Goal: Task Accomplishment & Management: Manage account settings

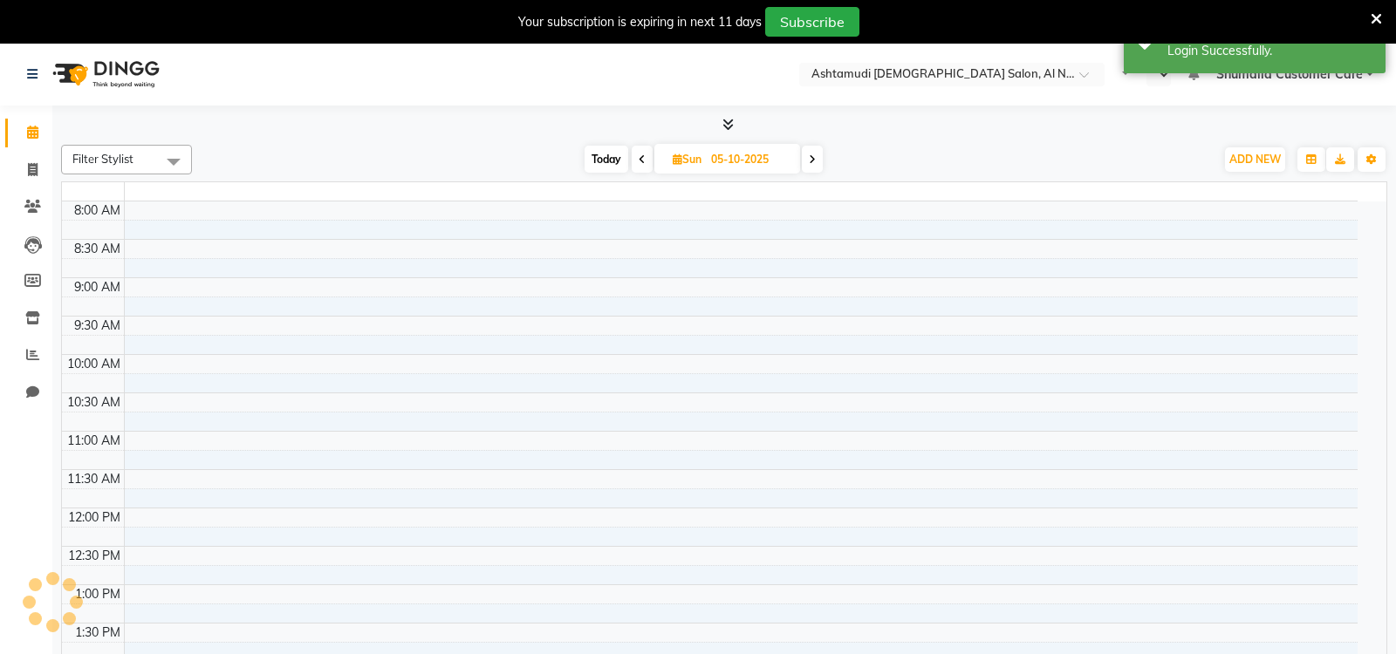
select select "en"
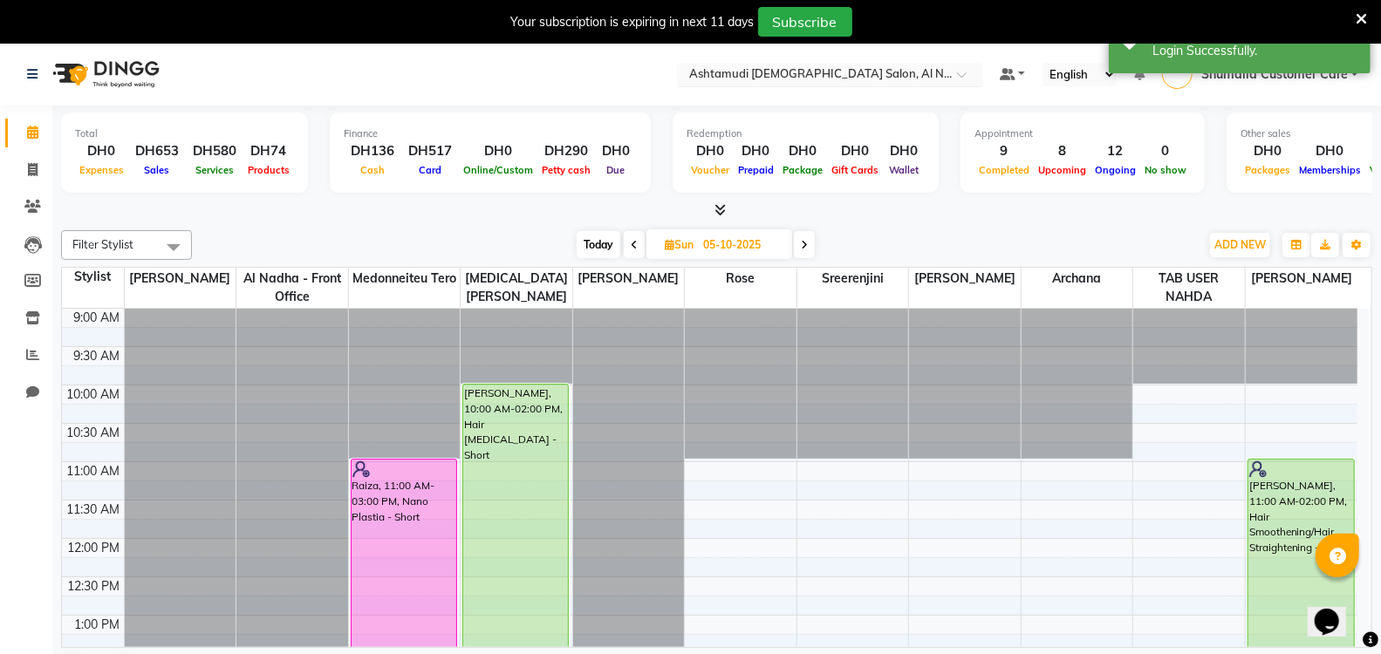
click at [782, 67] on input "text" at bounding box center [812, 75] width 253 height 17
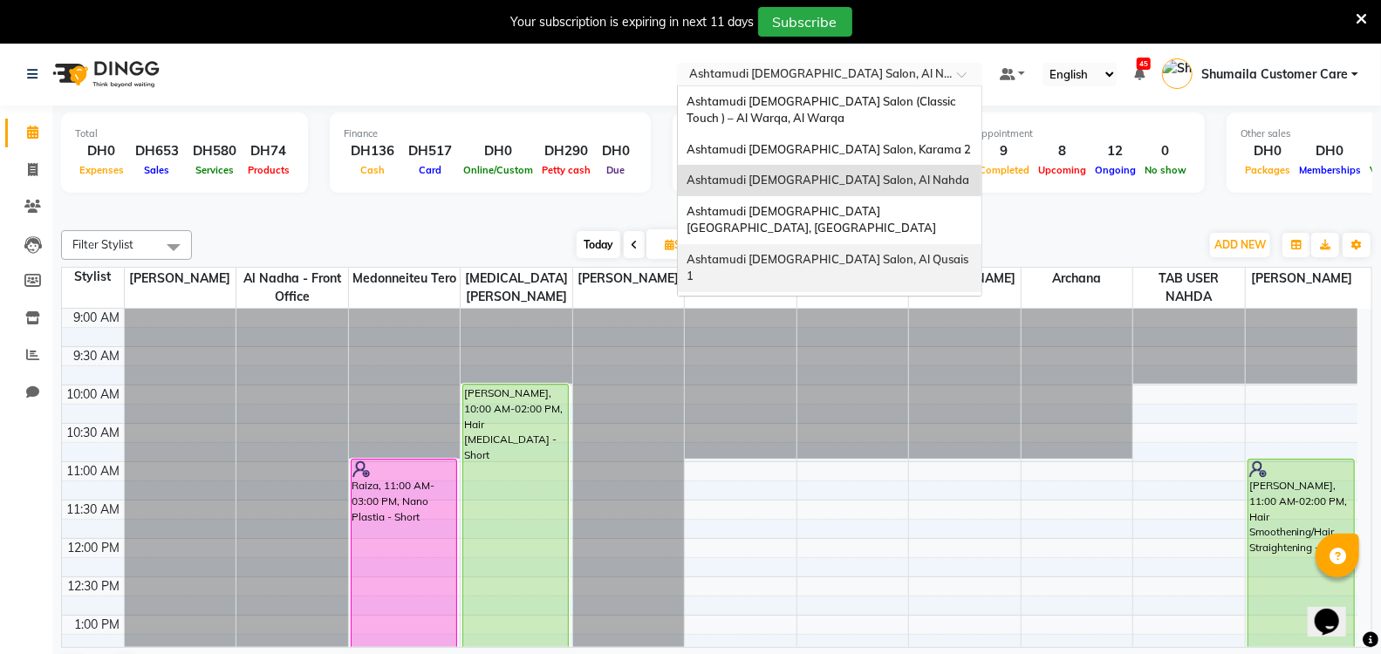
click at [819, 252] on span "Ashtamudi [DEMOGRAPHIC_DATA] Salon, Al Qusais 1" at bounding box center [828, 267] width 284 height 31
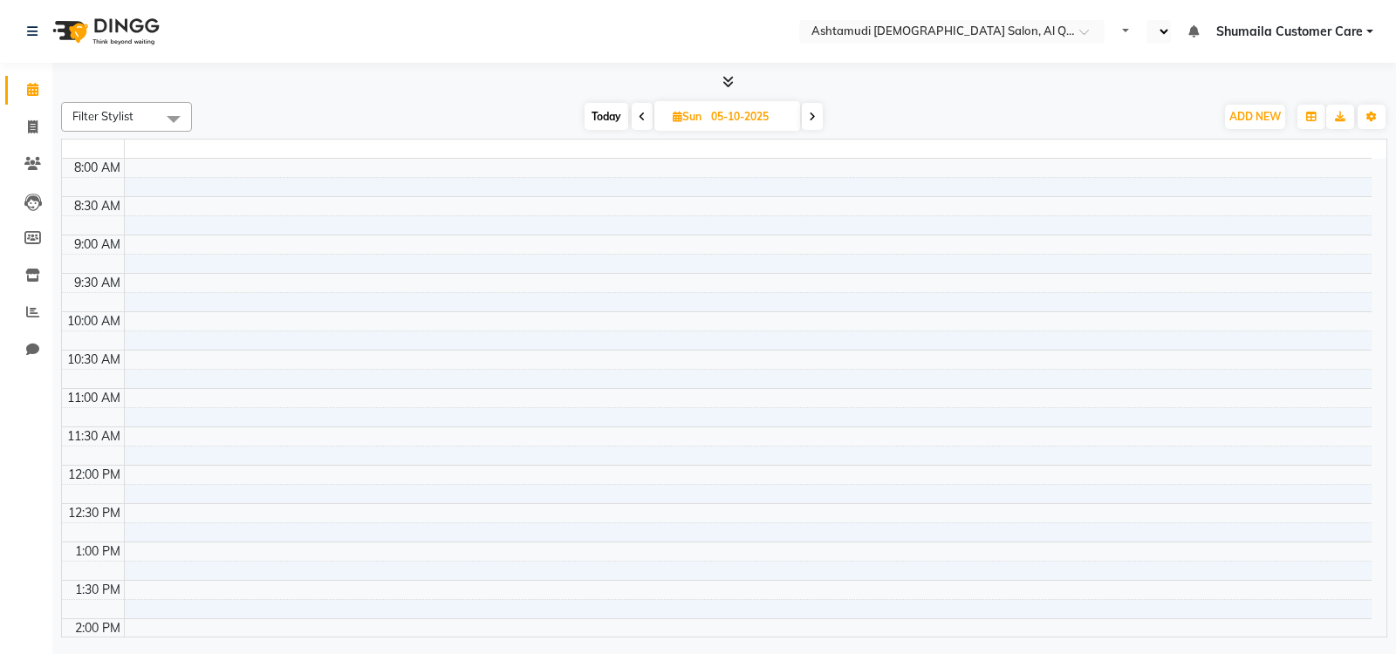
select select "en"
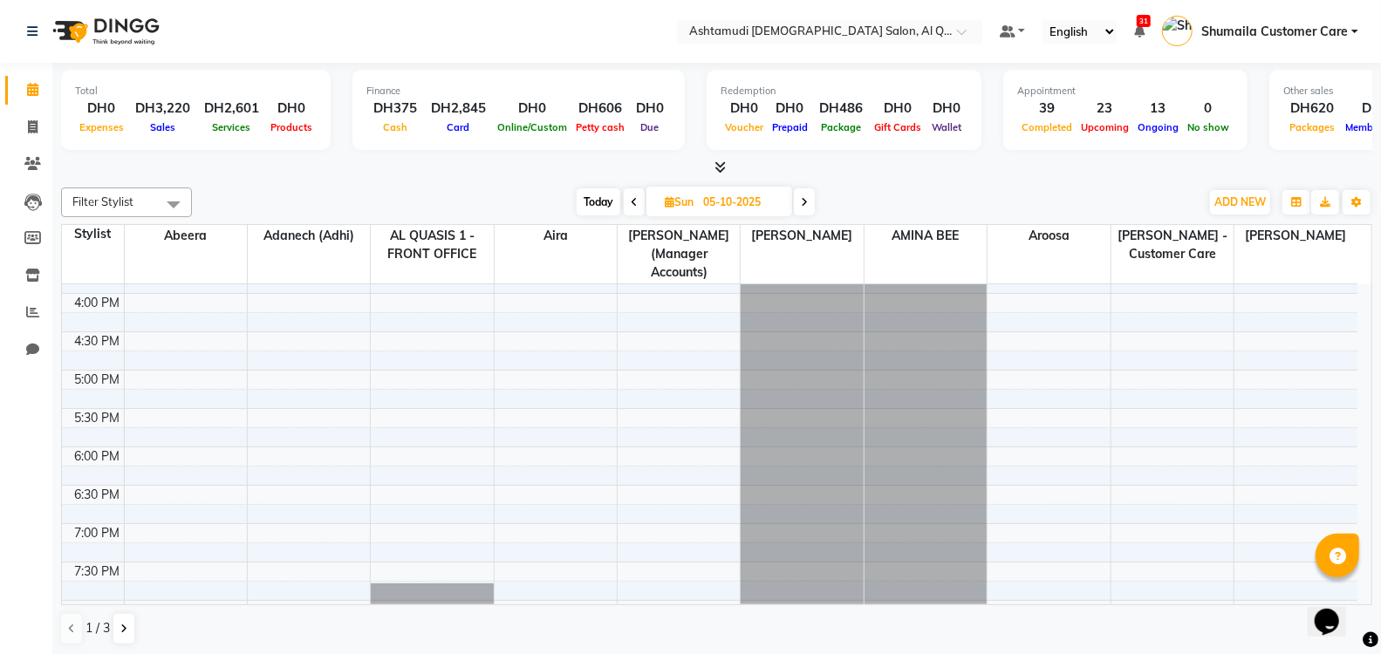
click at [768, 194] on input "05-10-2025" at bounding box center [741, 202] width 87 height 26
select select "10"
select select "2025"
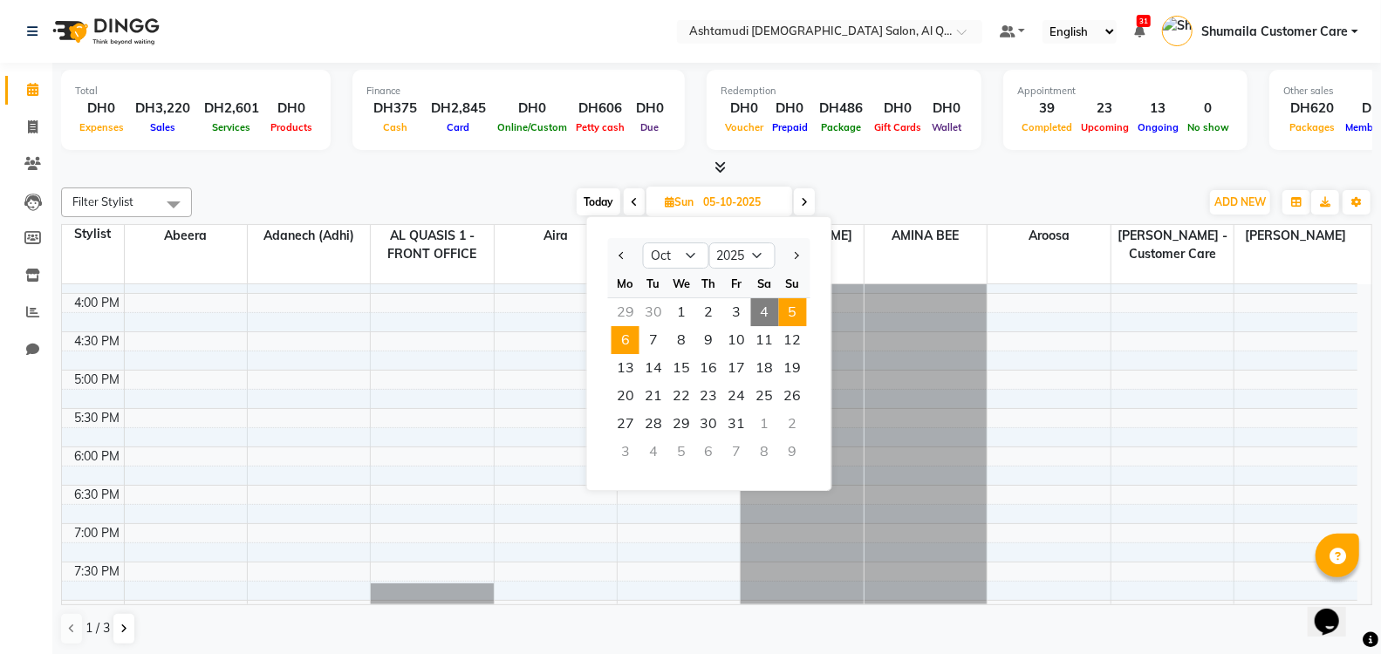
click at [620, 347] on span "6" at bounding box center [625, 340] width 28 height 28
type input "[DATE]"
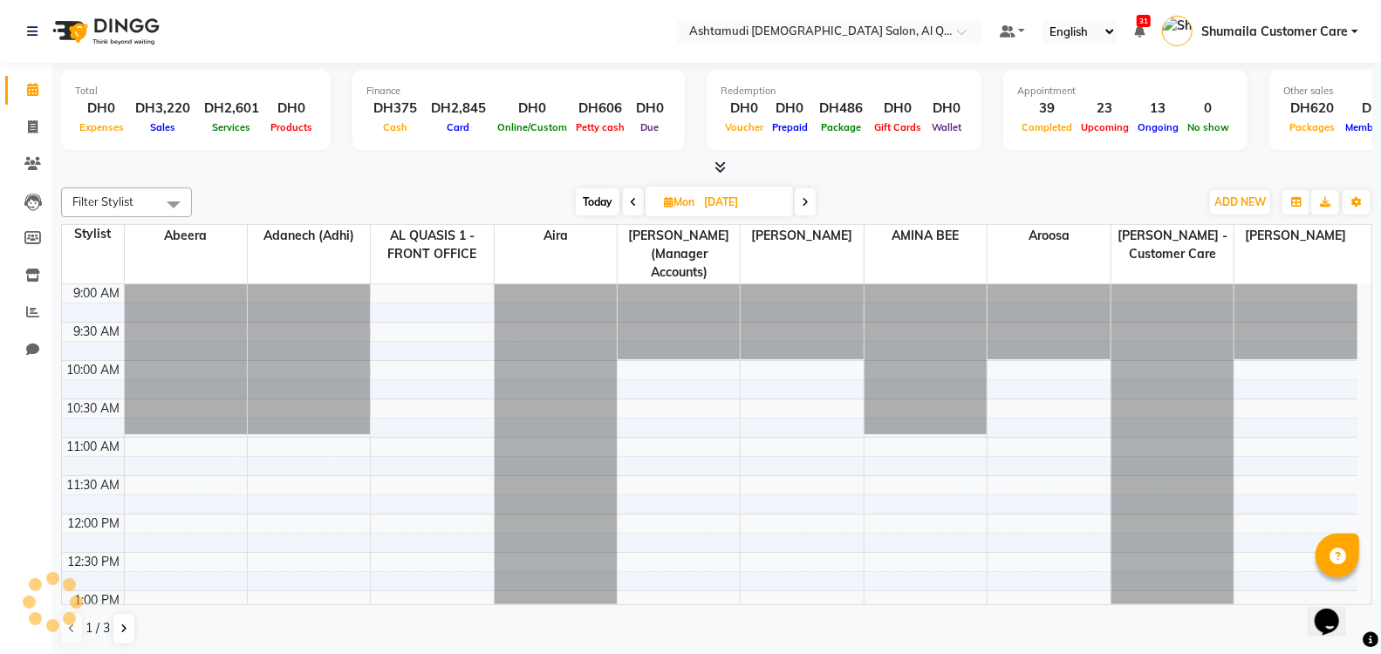
scroll to position [528, 0]
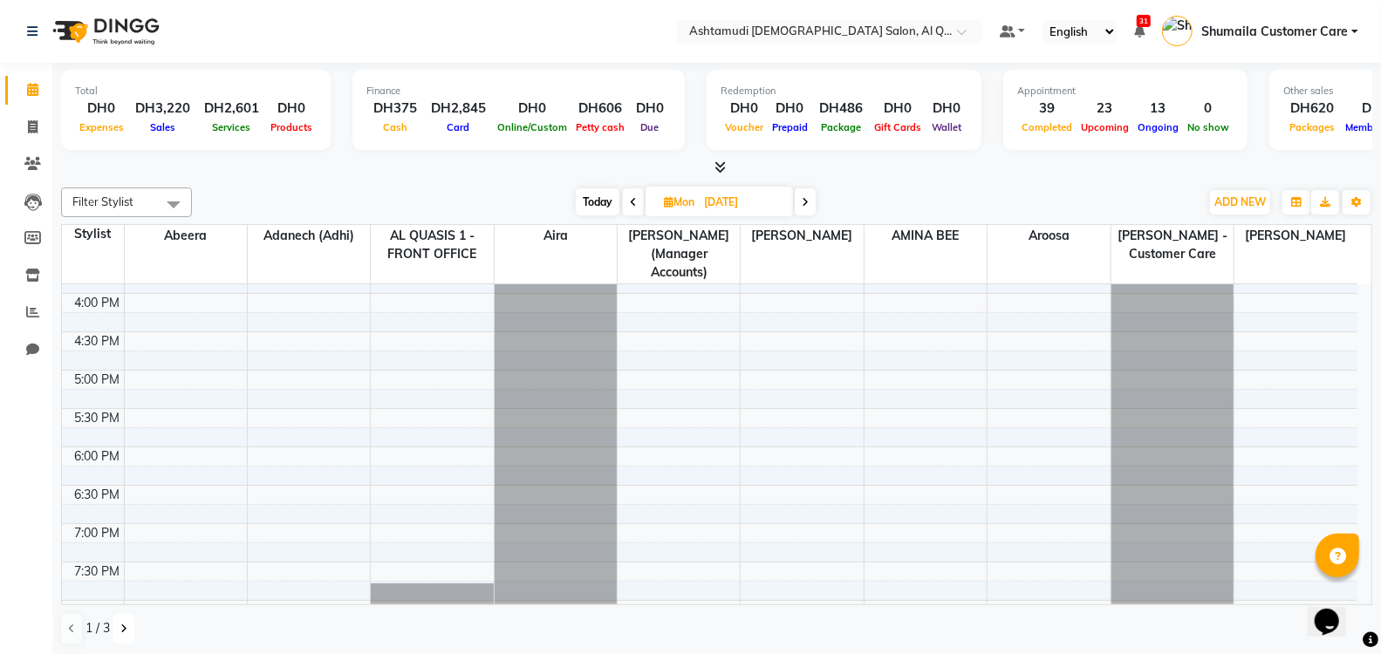
click at [126, 620] on button at bounding box center [123, 629] width 21 height 30
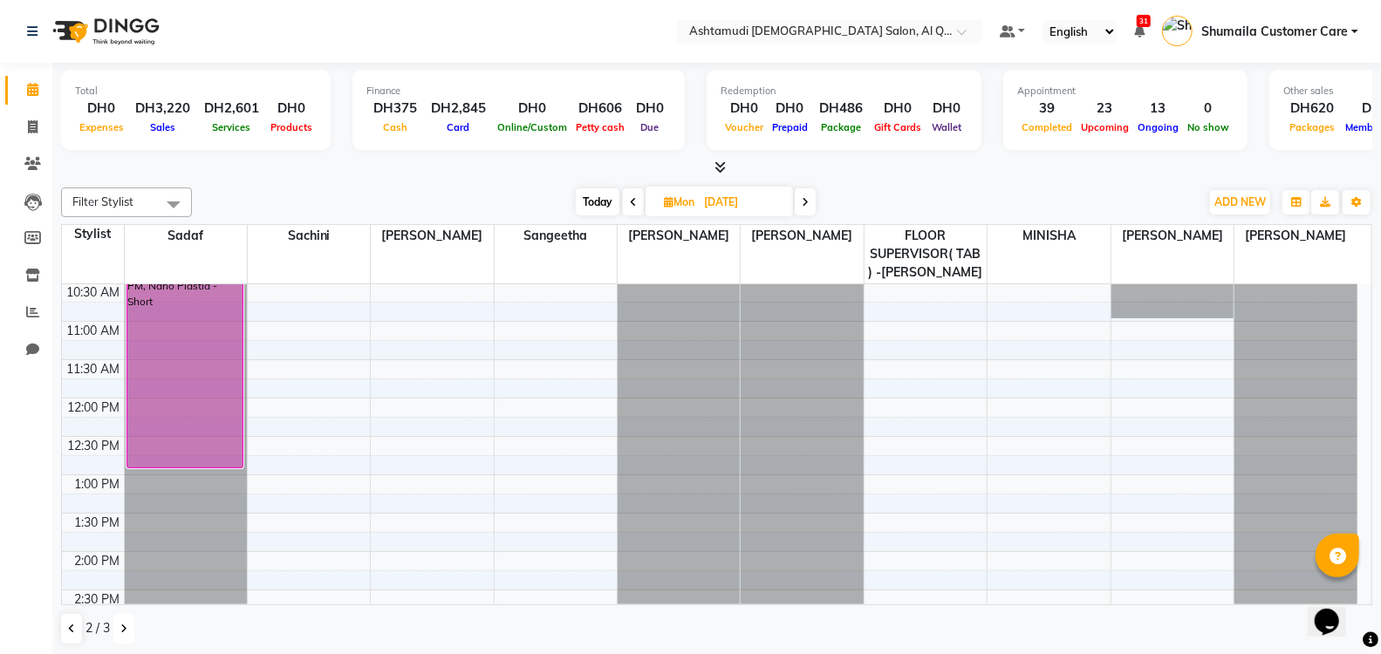
scroll to position [0, 0]
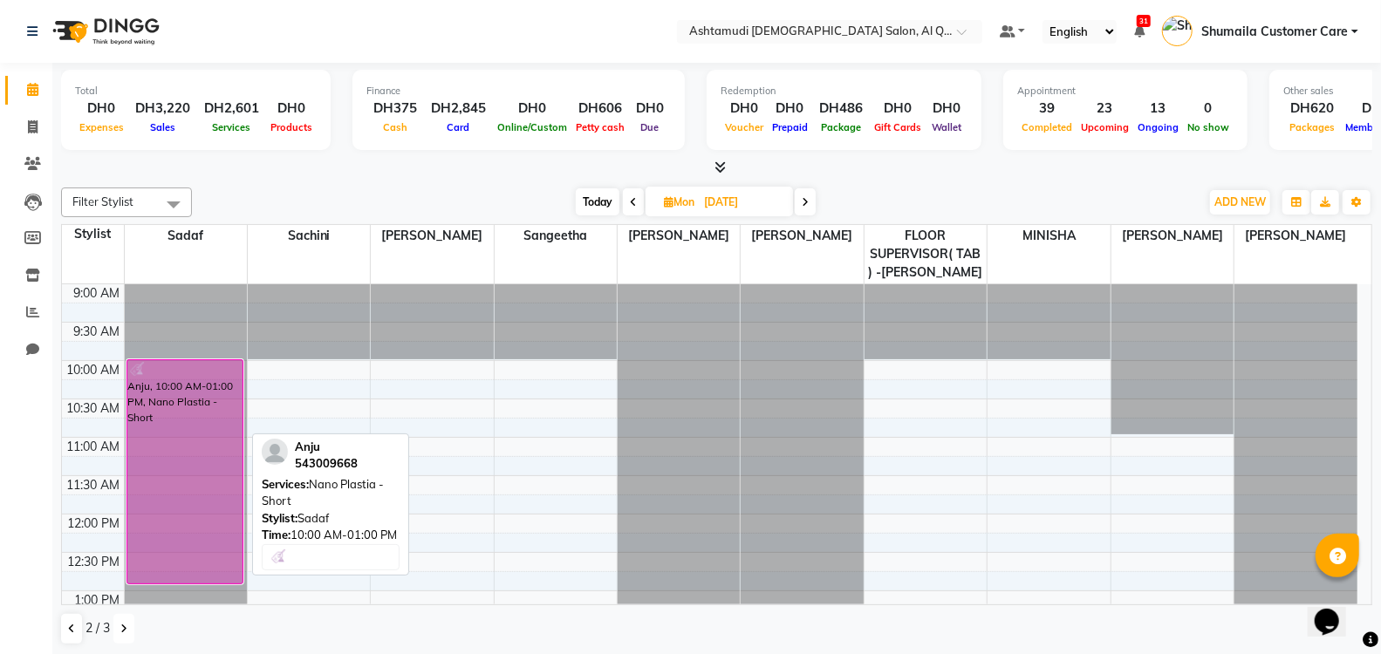
click at [193, 386] on div "Anju, 10:00 AM-01:00 PM, Nano Plastia - Short" at bounding box center [185, 471] width 116 height 223
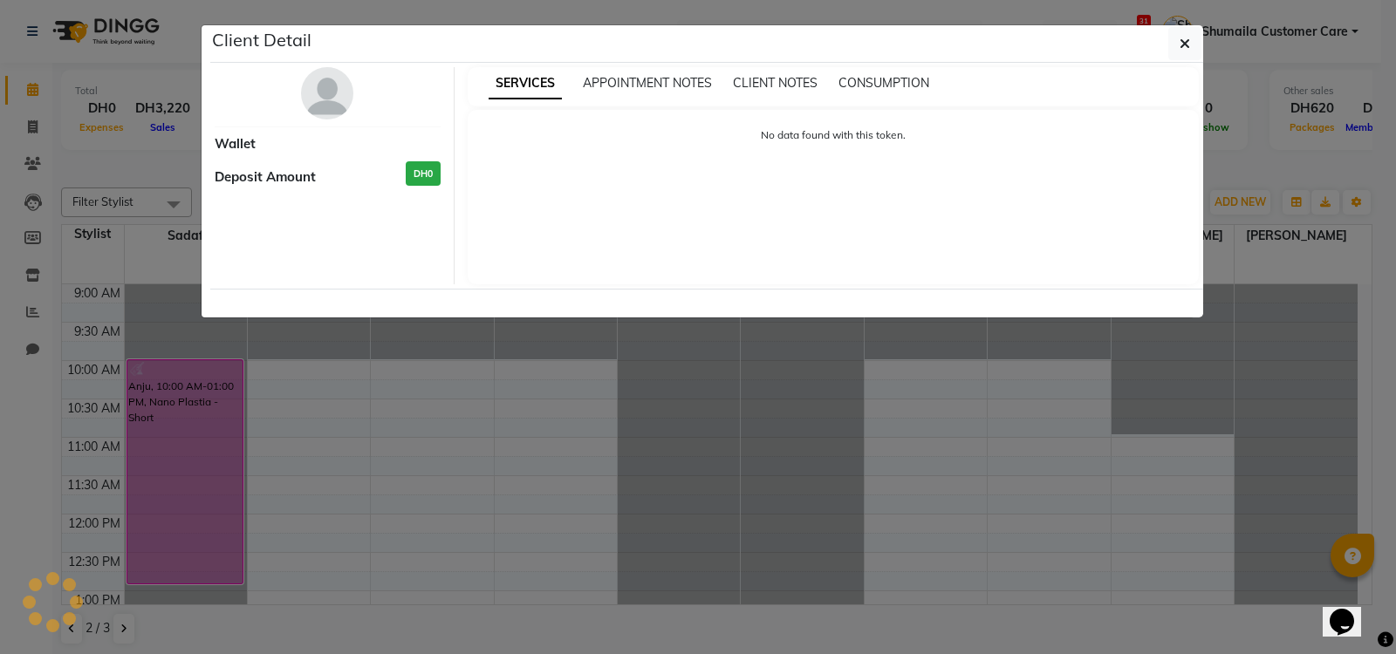
select select "6"
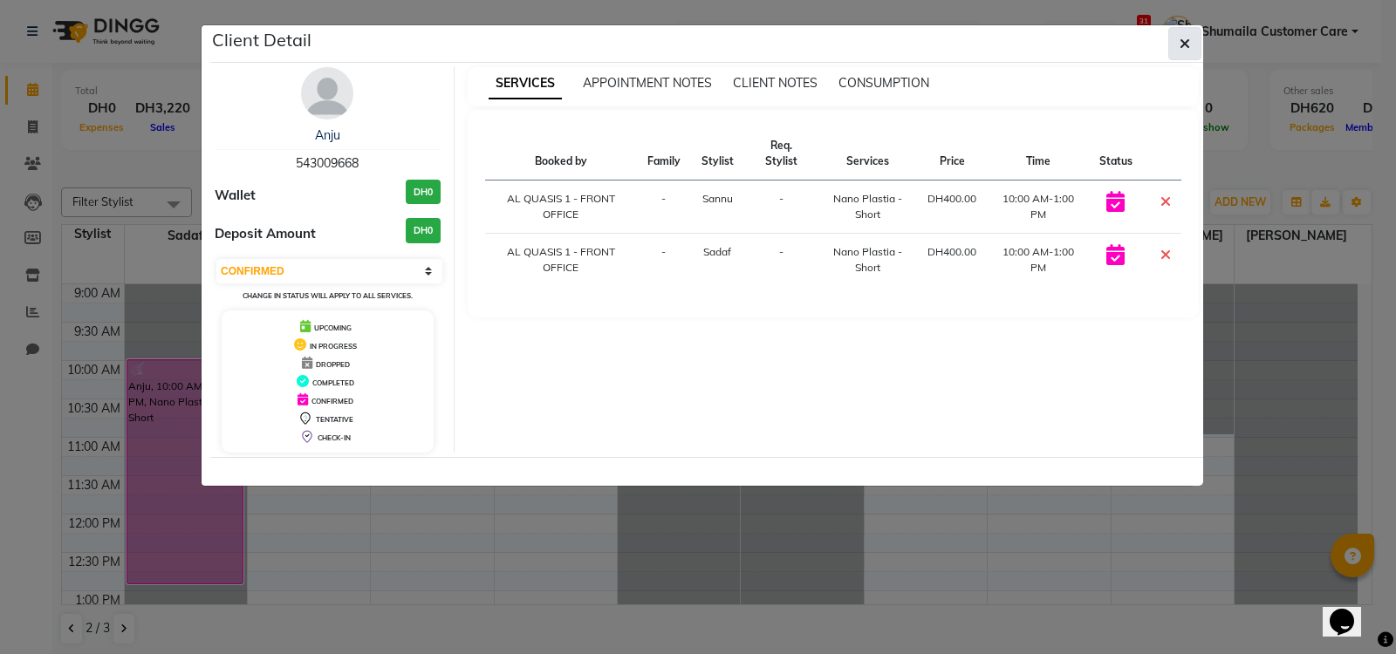
click at [1184, 44] on icon "button" at bounding box center [1184, 44] width 10 height 14
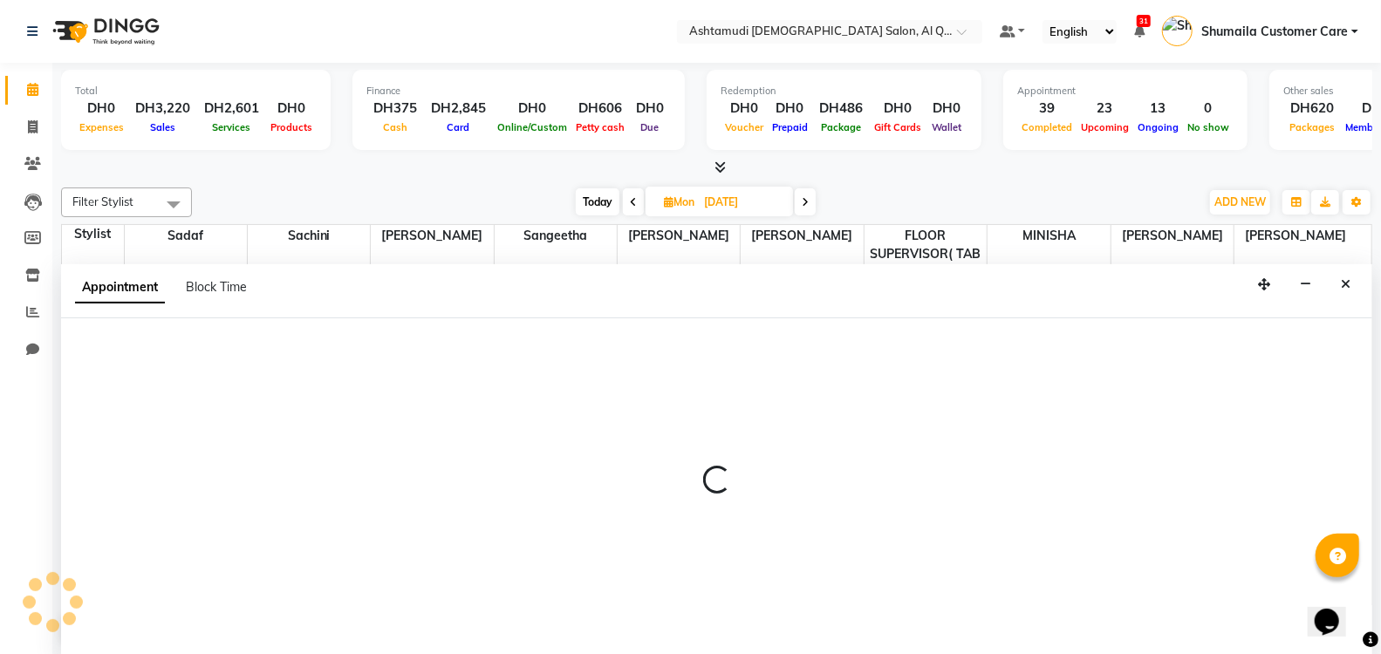
scroll to position [1, 0]
select select "54602"
select select "tentative"
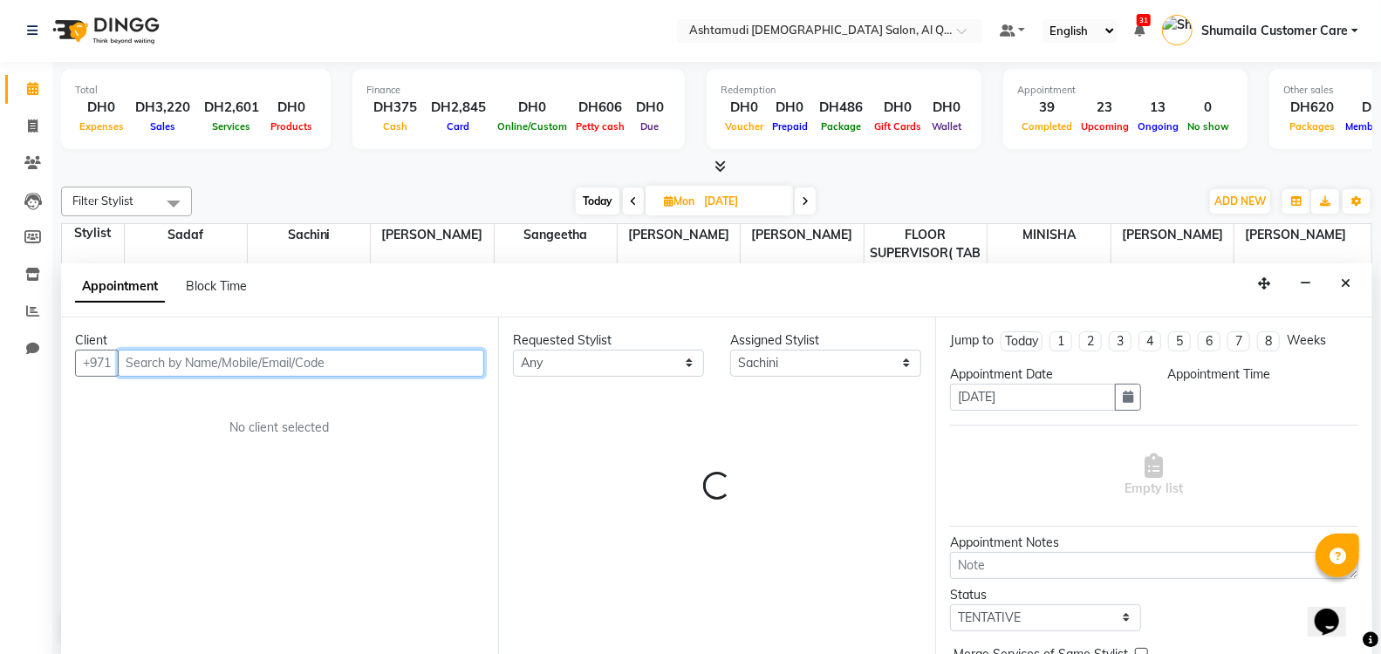
select select "600"
click at [191, 346] on div "Client" at bounding box center [279, 340] width 409 height 18
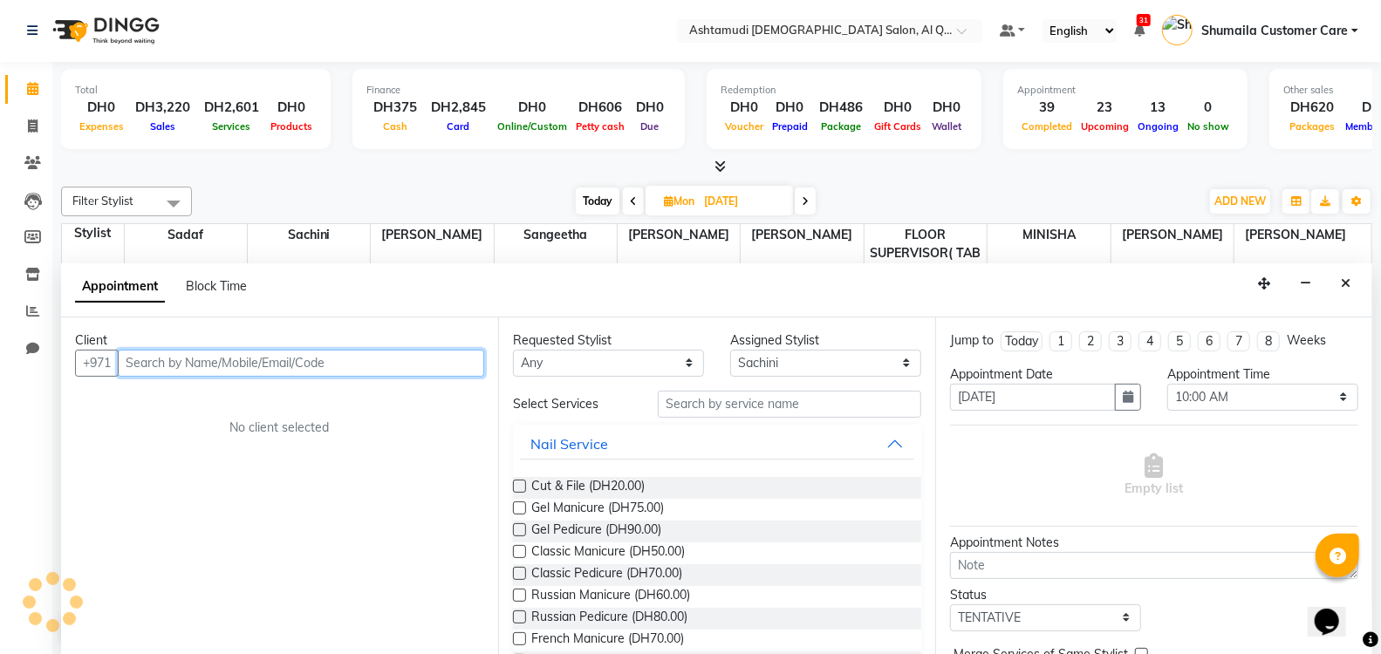
click at [201, 369] on input "text" at bounding box center [301, 363] width 366 height 27
paste input "971 56 789 0612"
click at [192, 362] on input "971 56 789 0612" at bounding box center [265, 363] width 294 height 27
click at [172, 360] on input "971 56 7890612" at bounding box center [265, 363] width 294 height 27
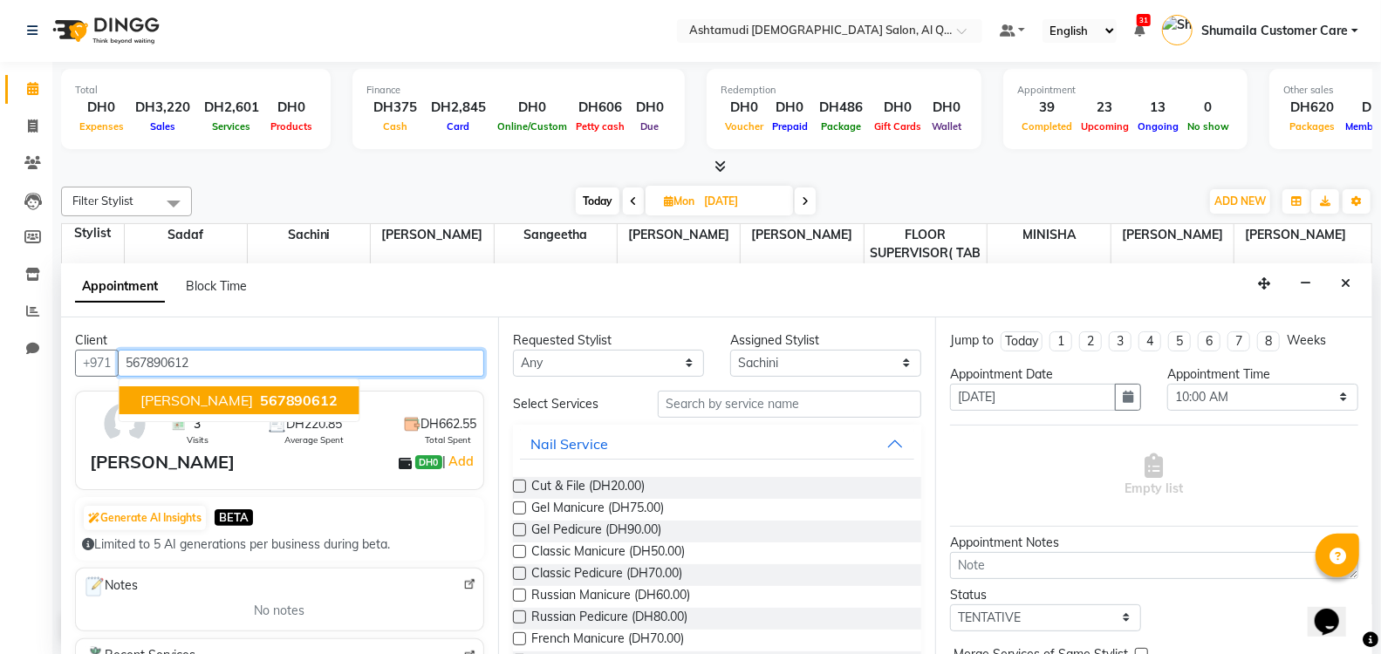
click at [260, 397] on span "567890612" at bounding box center [299, 400] width 78 height 17
type input "567890612"
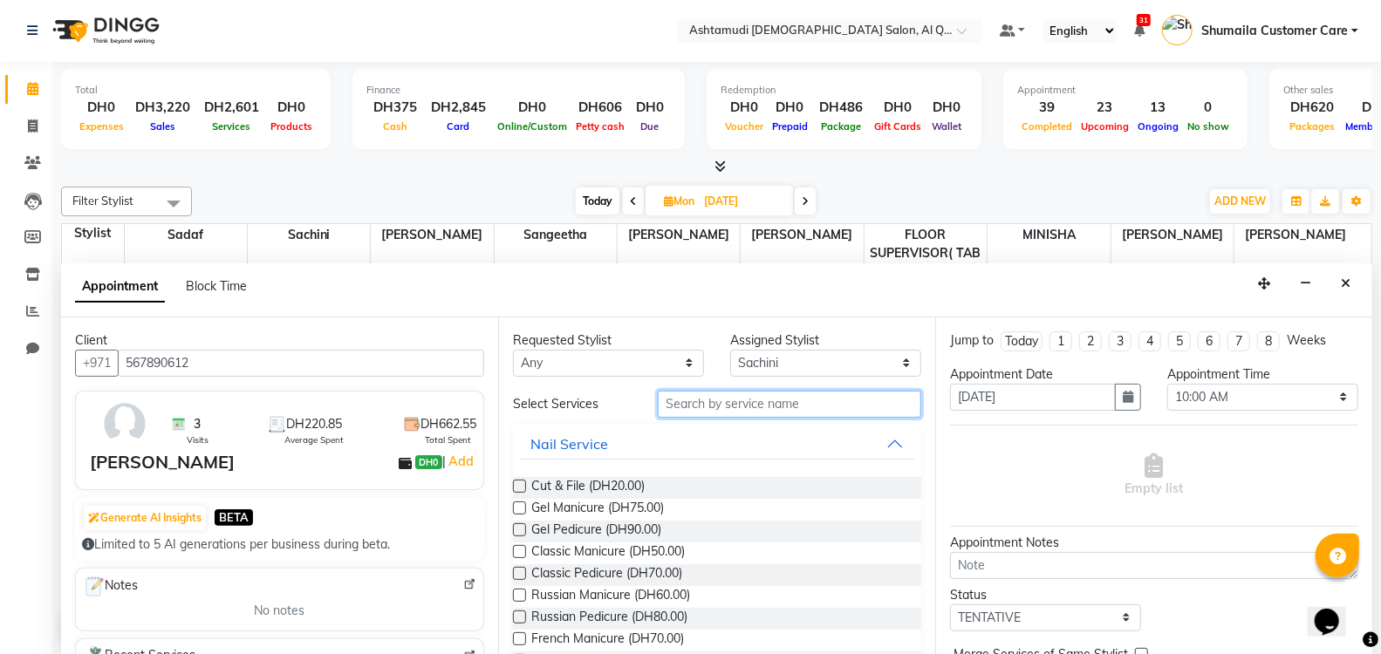
click at [733, 407] on input "text" at bounding box center [789, 404] width 263 height 27
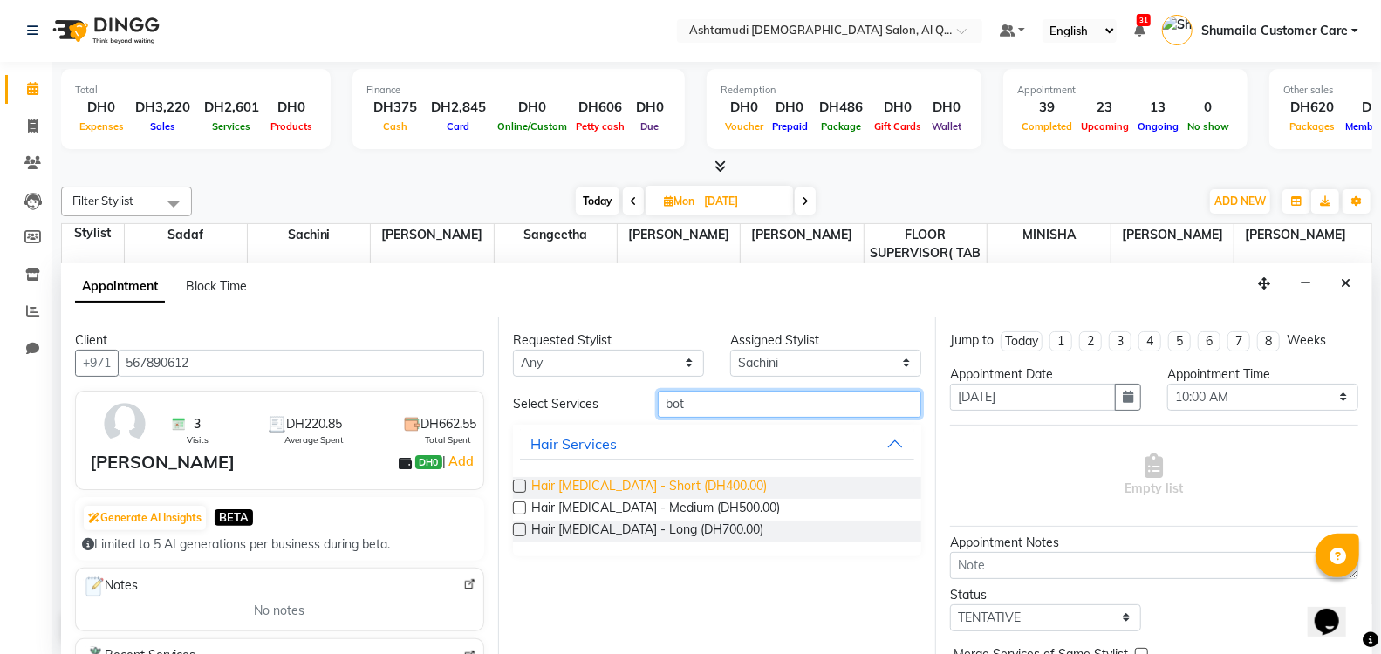
type input "bot"
click at [609, 486] on span "Hair [MEDICAL_DATA] - Short (DH400.00)" at bounding box center [648, 488] width 235 height 22
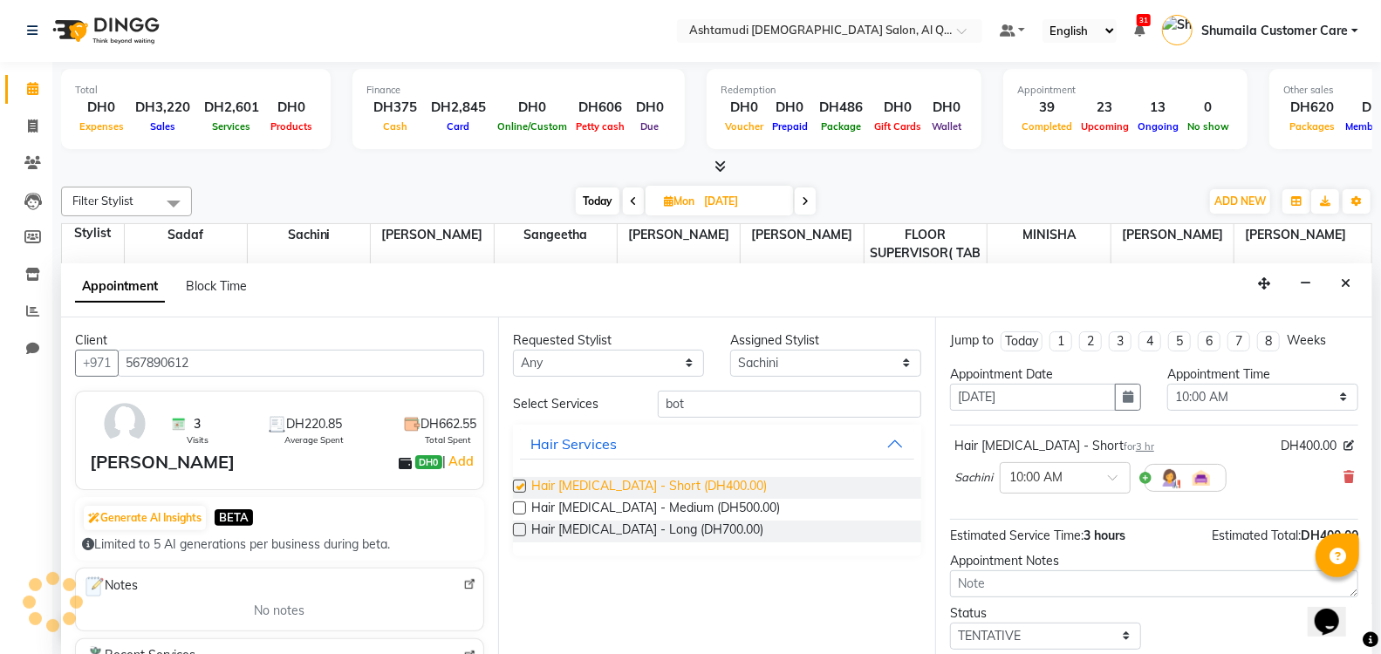
checkbox input "false"
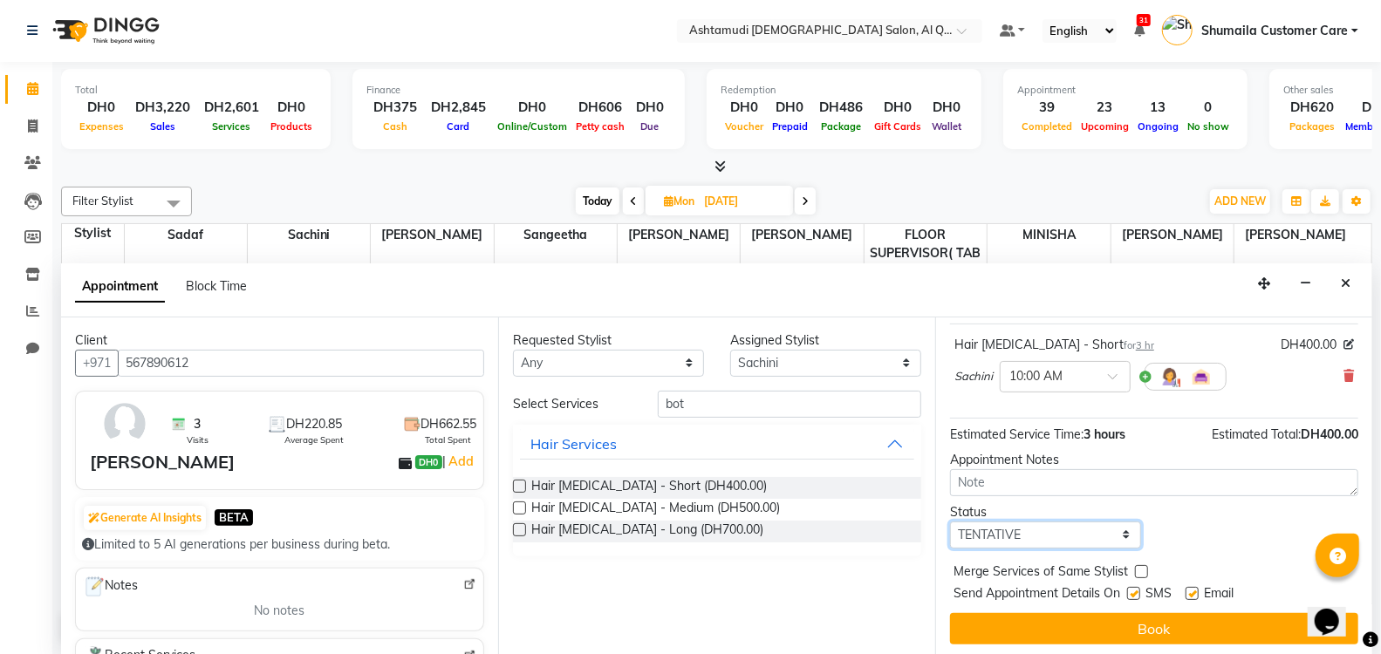
click at [1082, 533] on select "Select TENTATIVE CONFIRM UPCOMING" at bounding box center [1045, 535] width 191 height 27
select select "upcoming"
click at [950, 522] on select "Select TENTATIVE CONFIRM UPCOMING" at bounding box center [1045, 535] width 191 height 27
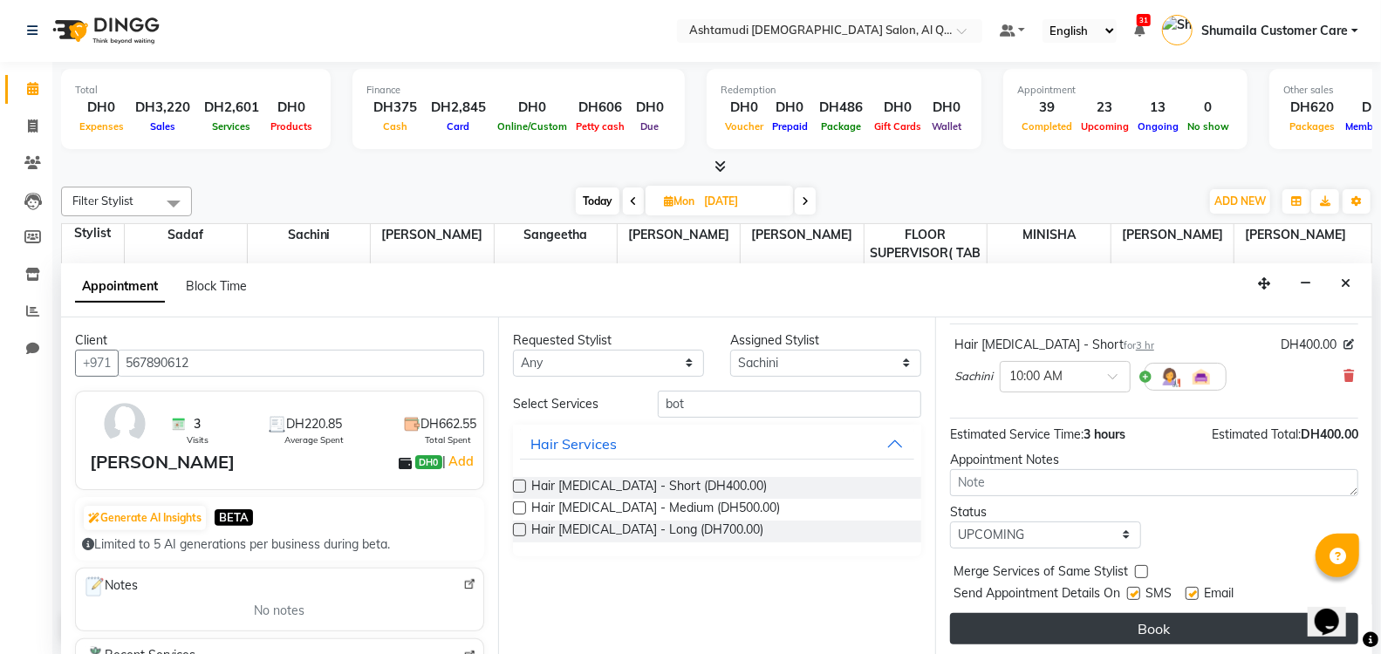
click at [1062, 624] on button "Book" at bounding box center [1154, 628] width 408 height 31
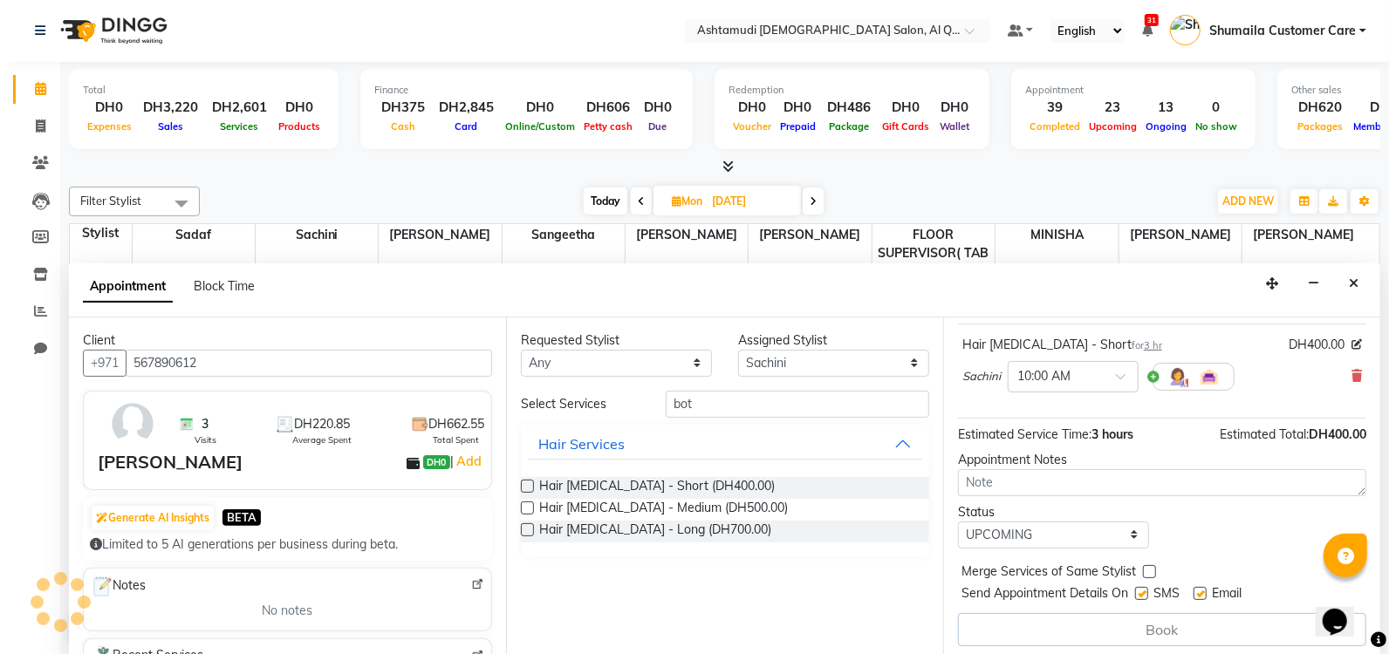
scroll to position [0, 0]
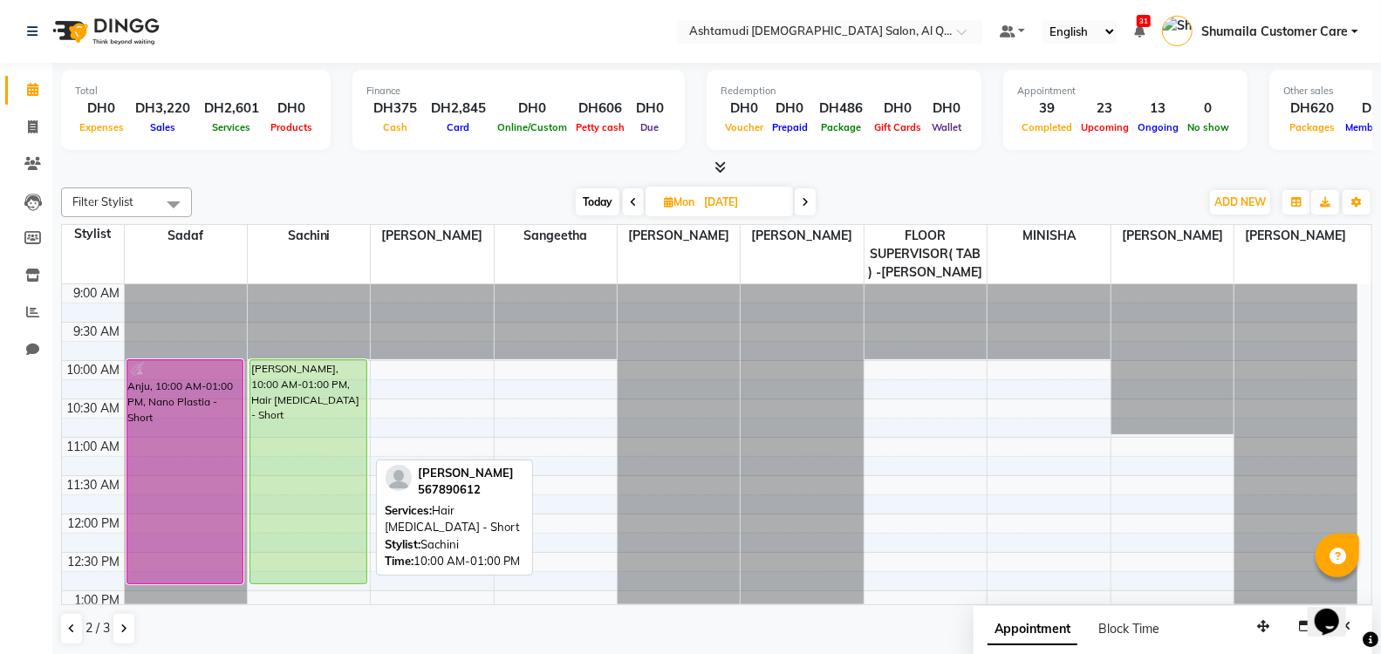
click at [293, 363] on div "[PERSON_NAME], 10:00 AM-01:00 PM, Hair [MEDICAL_DATA] - Short" at bounding box center [308, 471] width 116 height 223
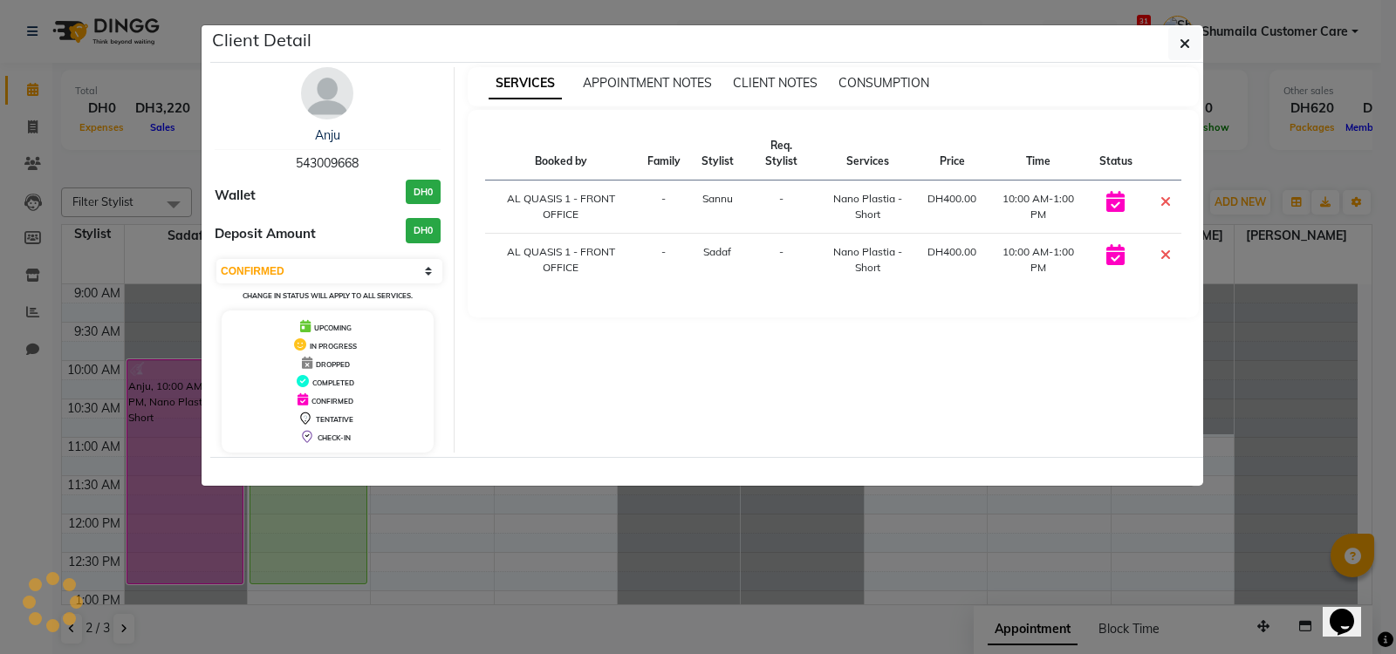
select select "select"
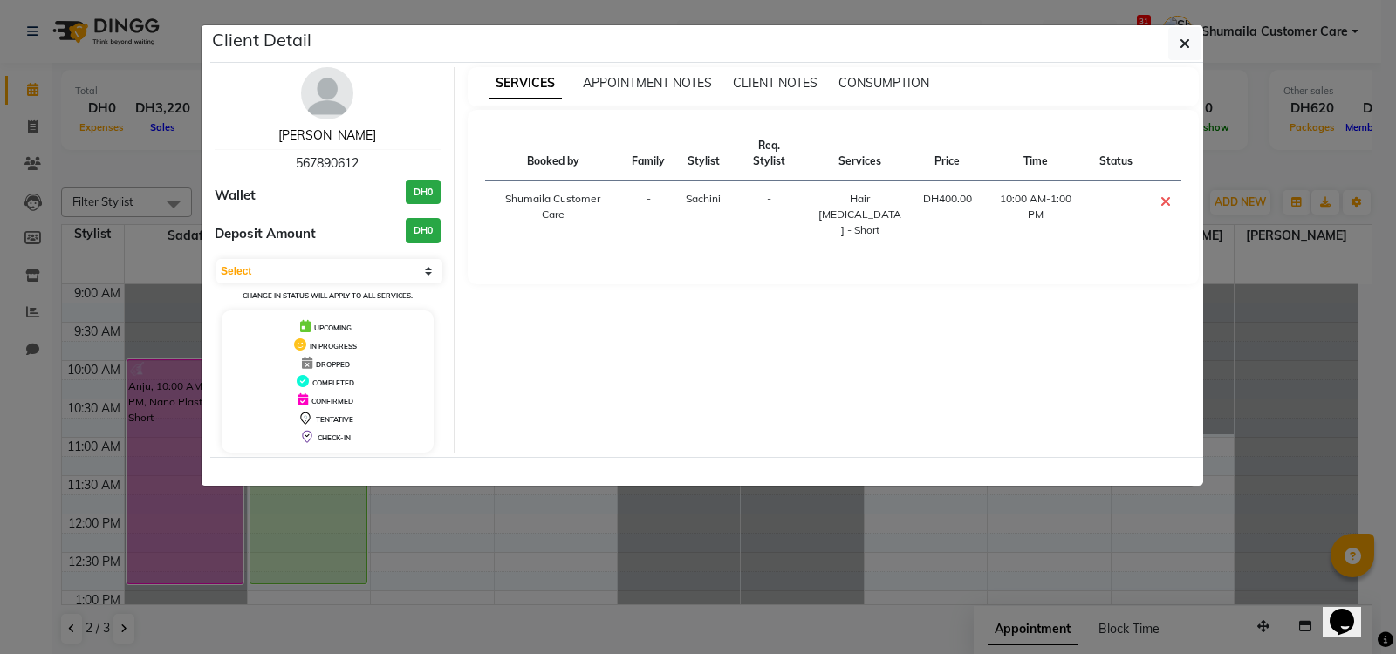
click at [329, 133] on link "[PERSON_NAME]" at bounding box center [327, 135] width 98 height 16
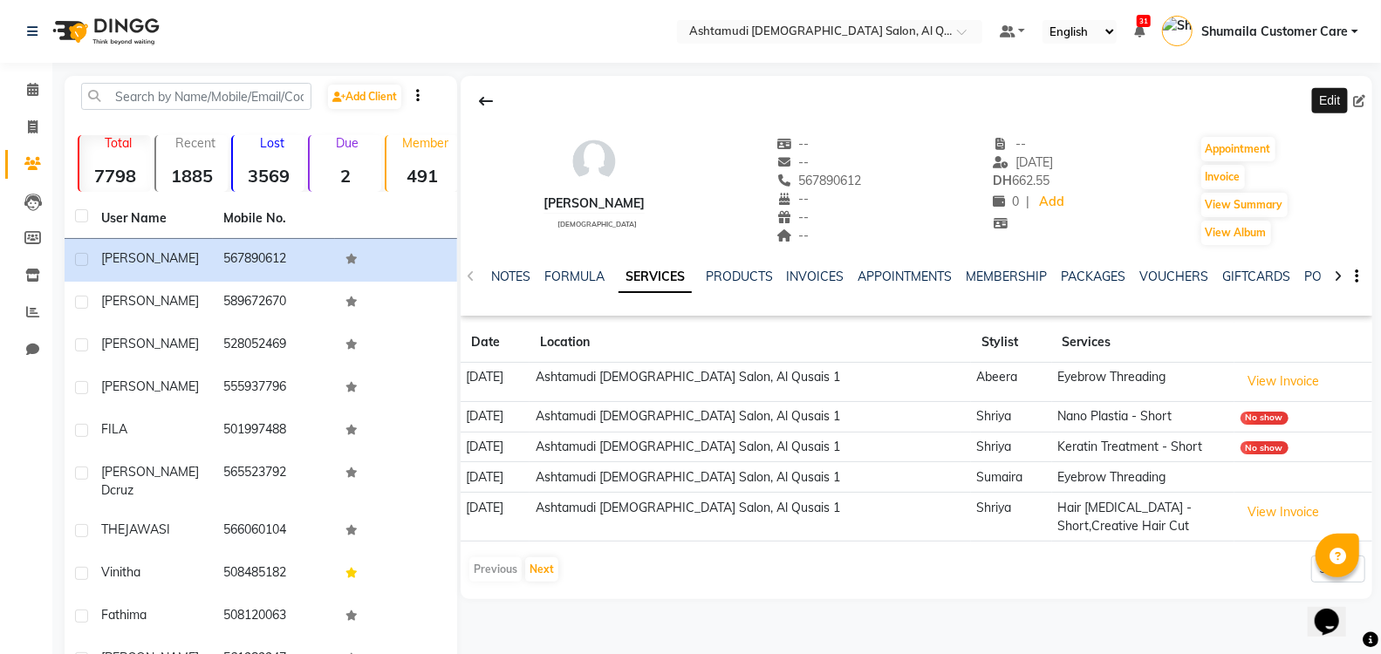
click at [1359, 99] on icon at bounding box center [1359, 101] width 12 height 12
select select "3798"
select select "[DEMOGRAPHIC_DATA]"
select select "47957"
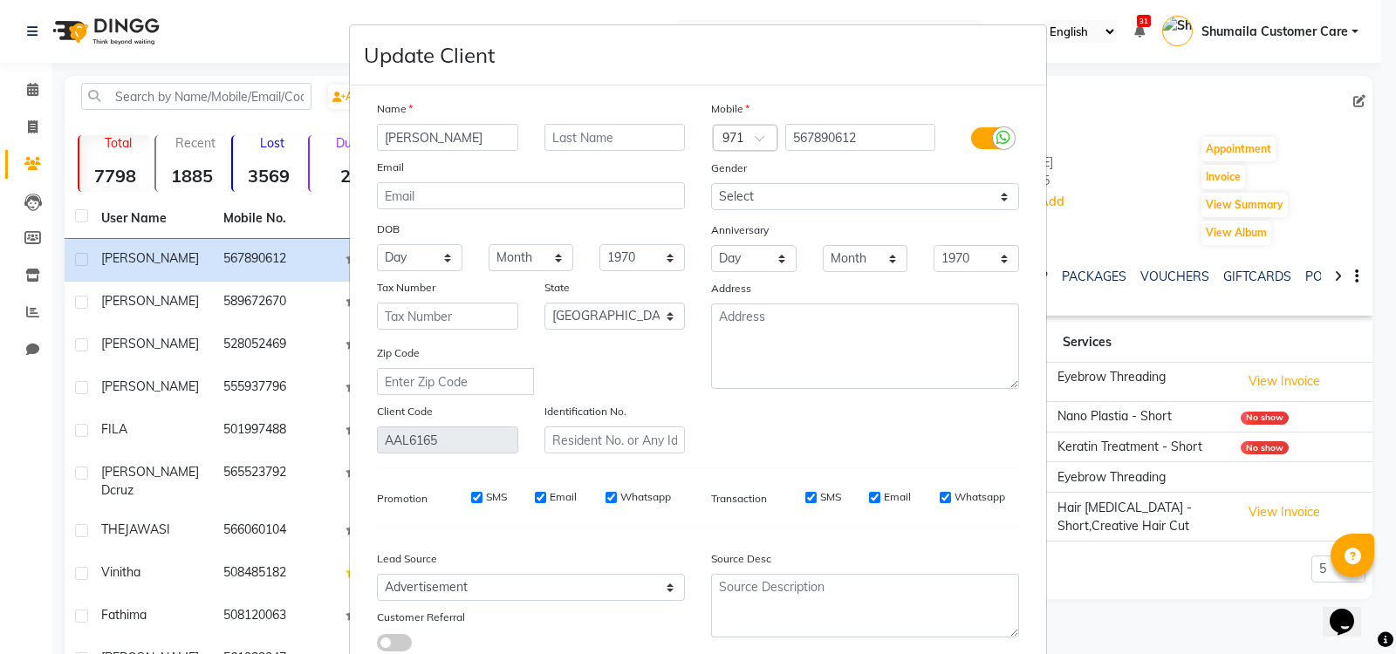
drag, startPoint x: 480, startPoint y: 140, endPoint x: 234, endPoint y: 136, distance: 246.0
click at [234, 136] on ngb-modal-window "Update Client Name [PERSON_NAME] Email DOB Day 01 02 03 04 05 06 07 08 09 10 11…" at bounding box center [698, 327] width 1396 height 654
drag, startPoint x: 432, startPoint y: 131, endPoint x: 442, endPoint y: 132, distance: 10.5
click at [442, 132] on input "[PERSON_NAME] [PERSON_NAME]" at bounding box center [447, 137] width 141 height 27
type input "[PERSON_NAME]"
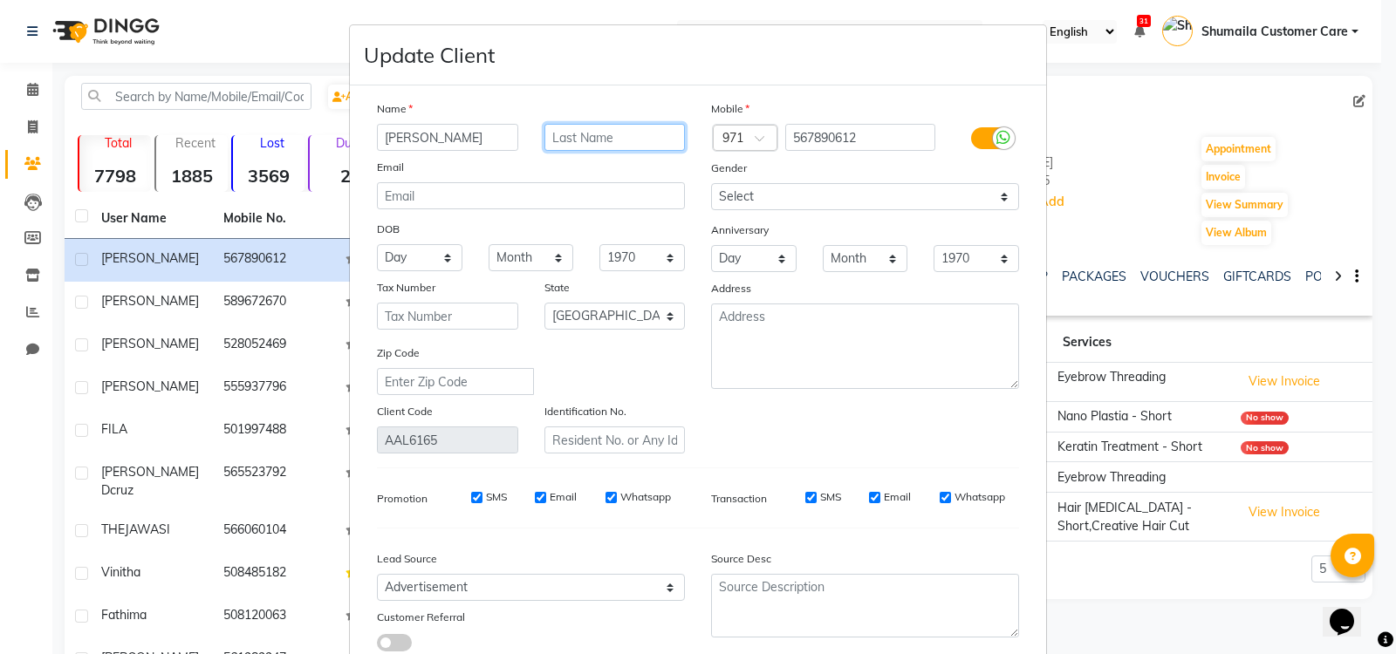
click at [544, 132] on input "text" at bounding box center [614, 137] width 141 height 27
paste input "Jo"
type input "Jo"
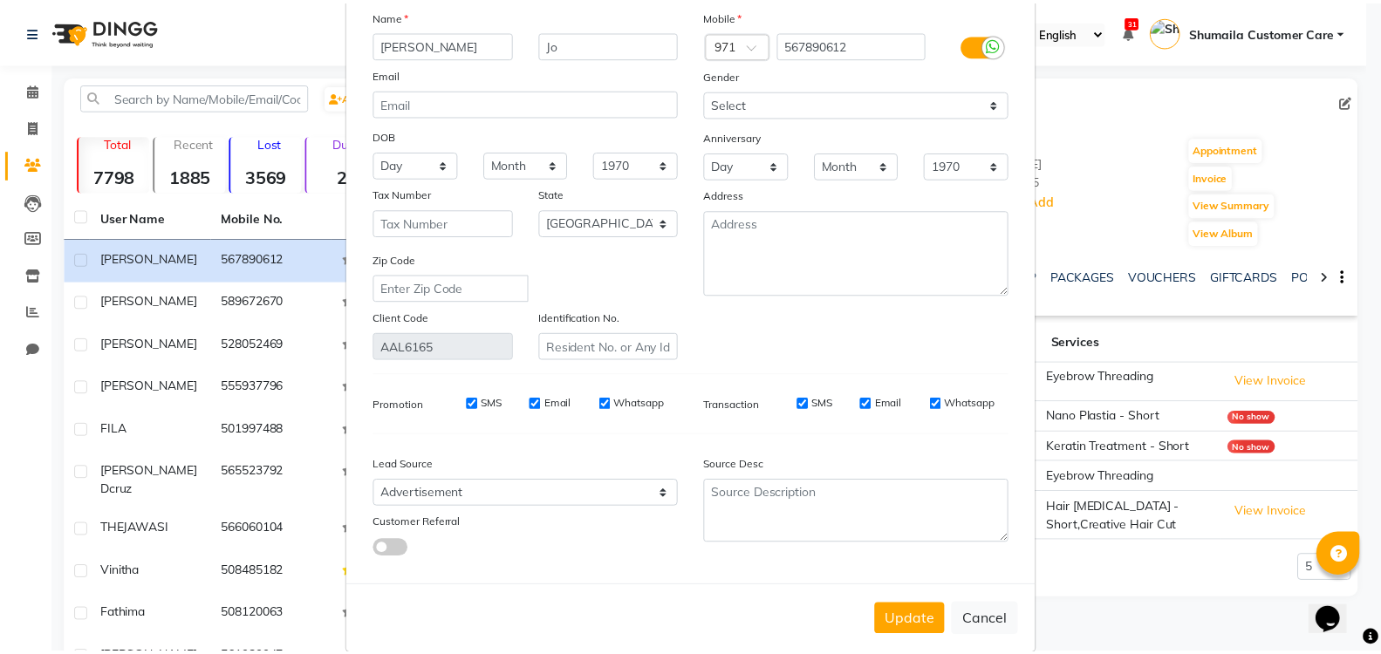
scroll to position [118, 0]
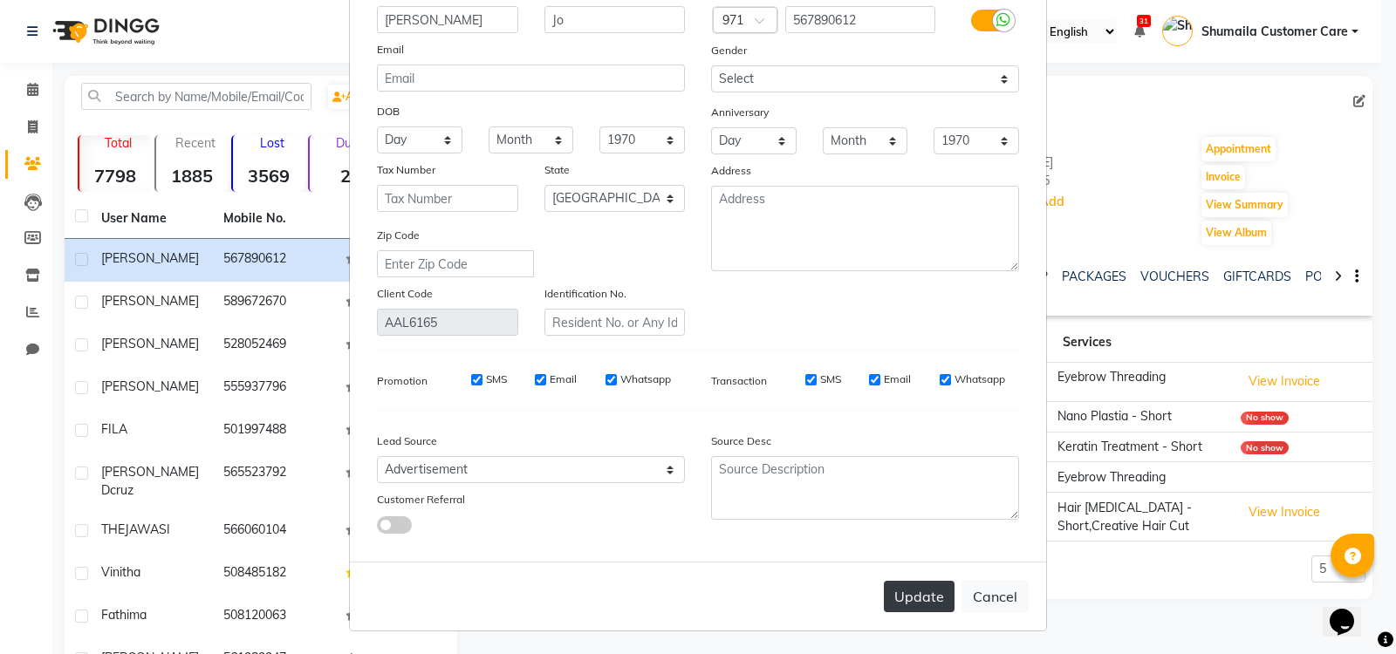
click at [914, 586] on button "Update" at bounding box center [919, 596] width 71 height 31
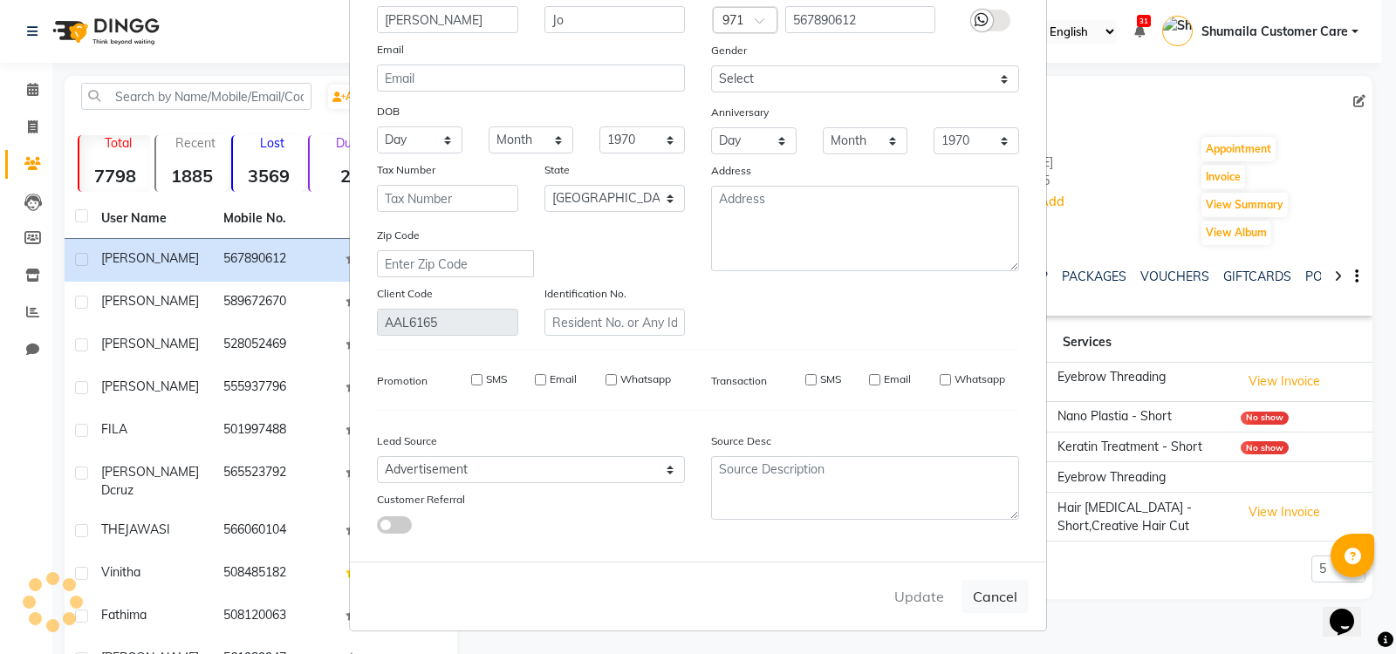
select select
select select "null"
select select
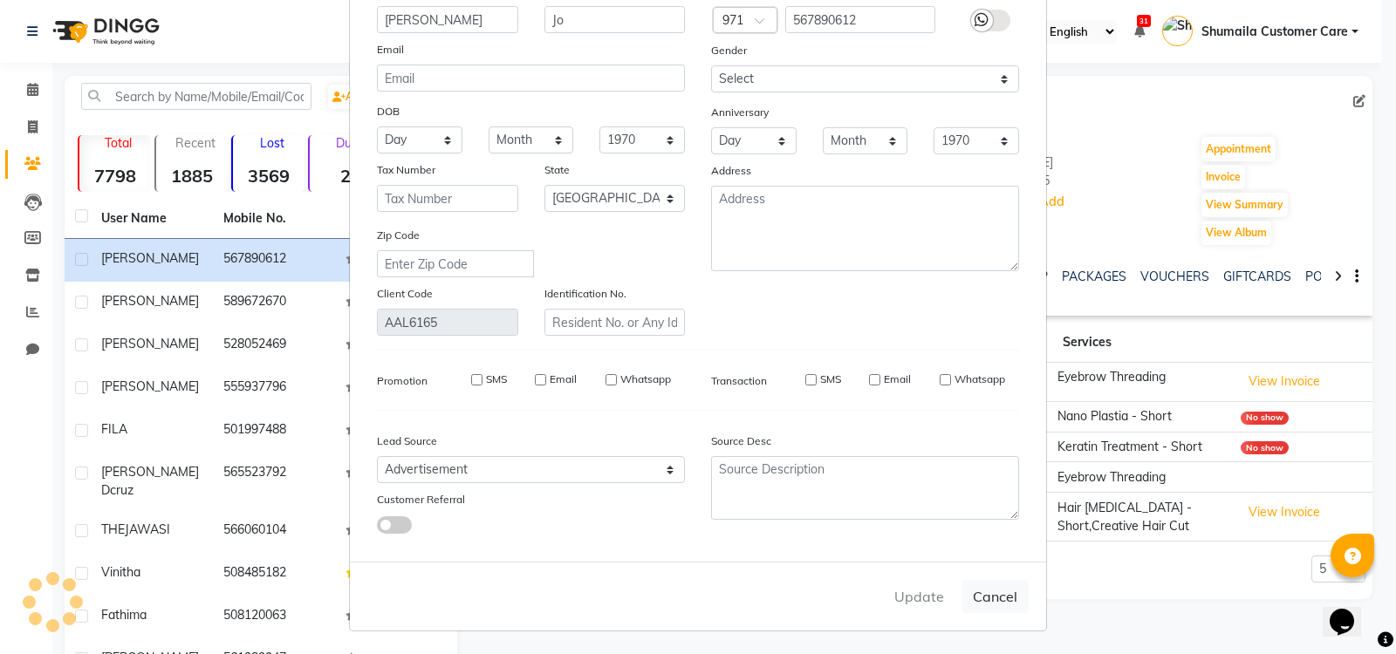
select select
checkbox input "false"
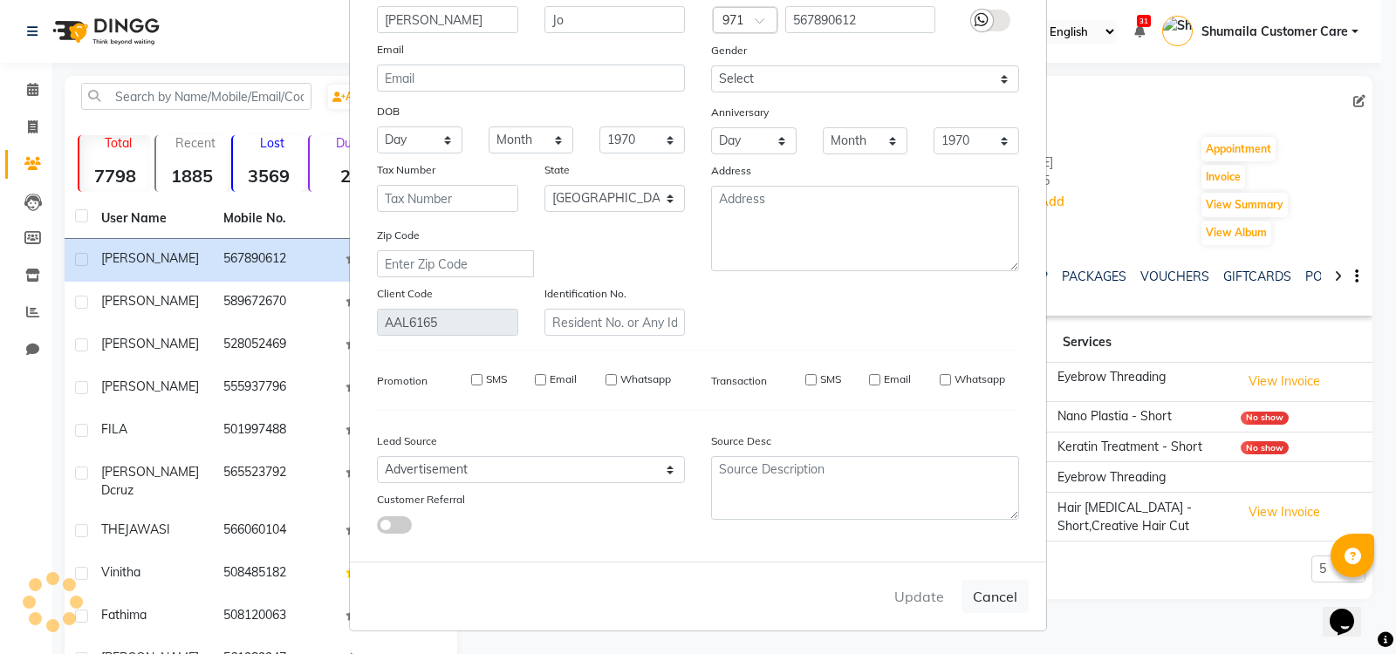
checkbox input "false"
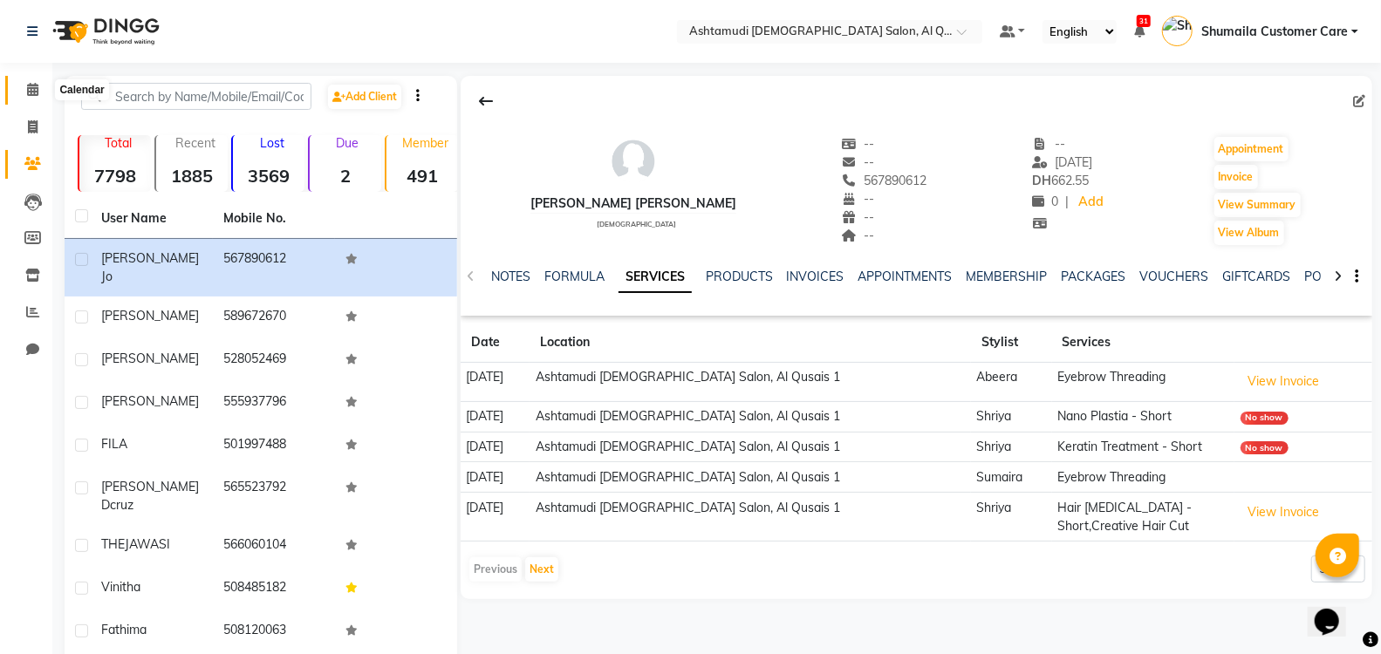
click at [27, 85] on icon at bounding box center [32, 89] width 11 height 13
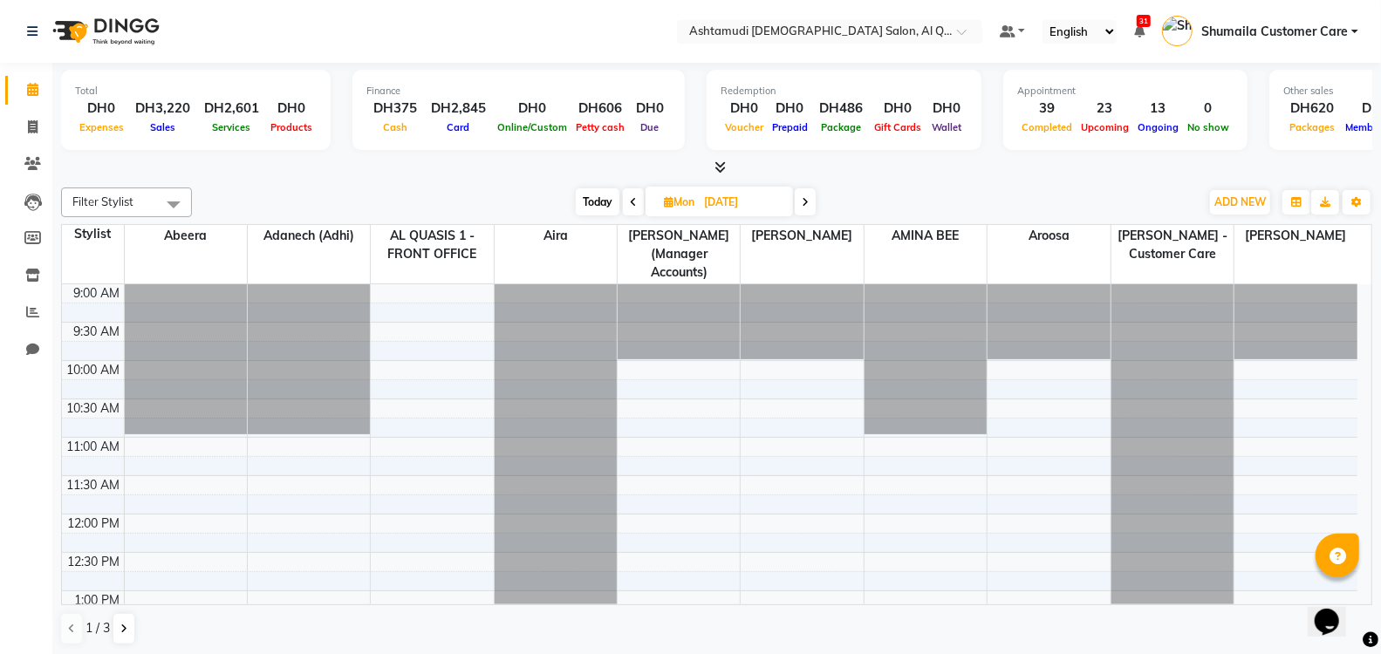
click at [1259, 34] on span "Shumaila Customer Care" at bounding box center [1274, 32] width 147 height 18
click at [1245, 119] on link "Sign out" at bounding box center [1269, 125] width 160 height 27
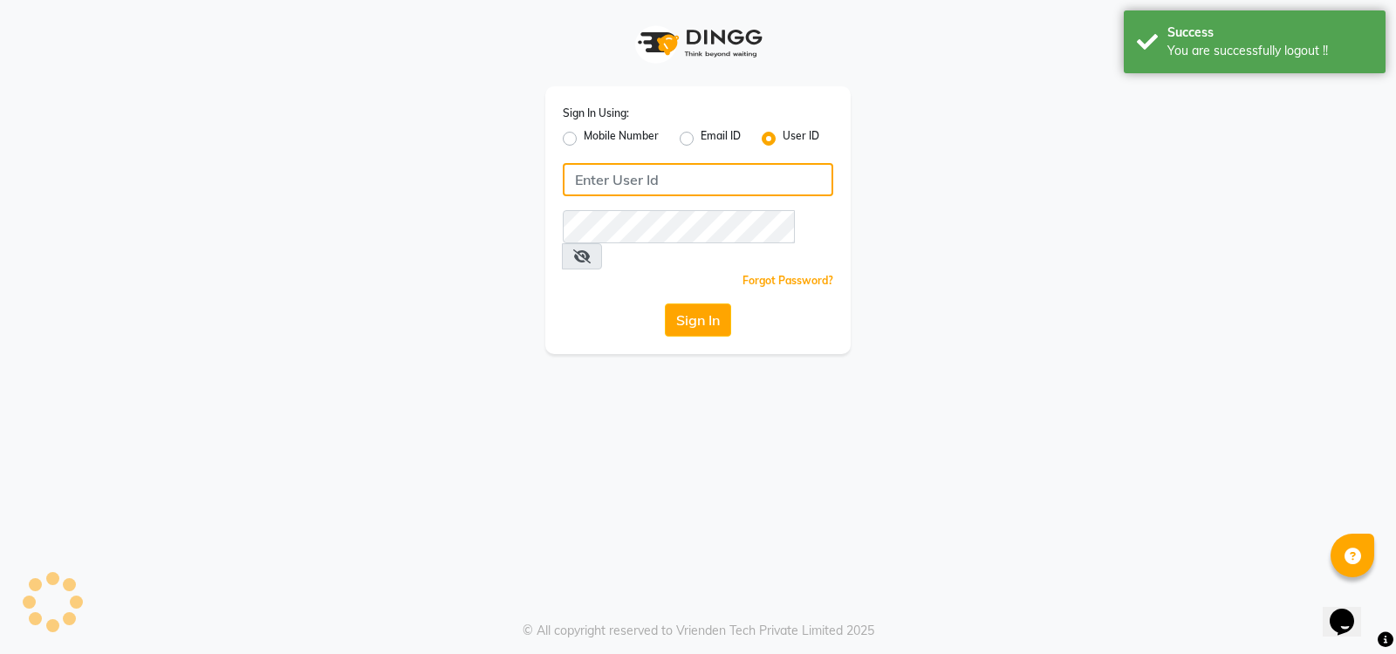
type input "502560728"
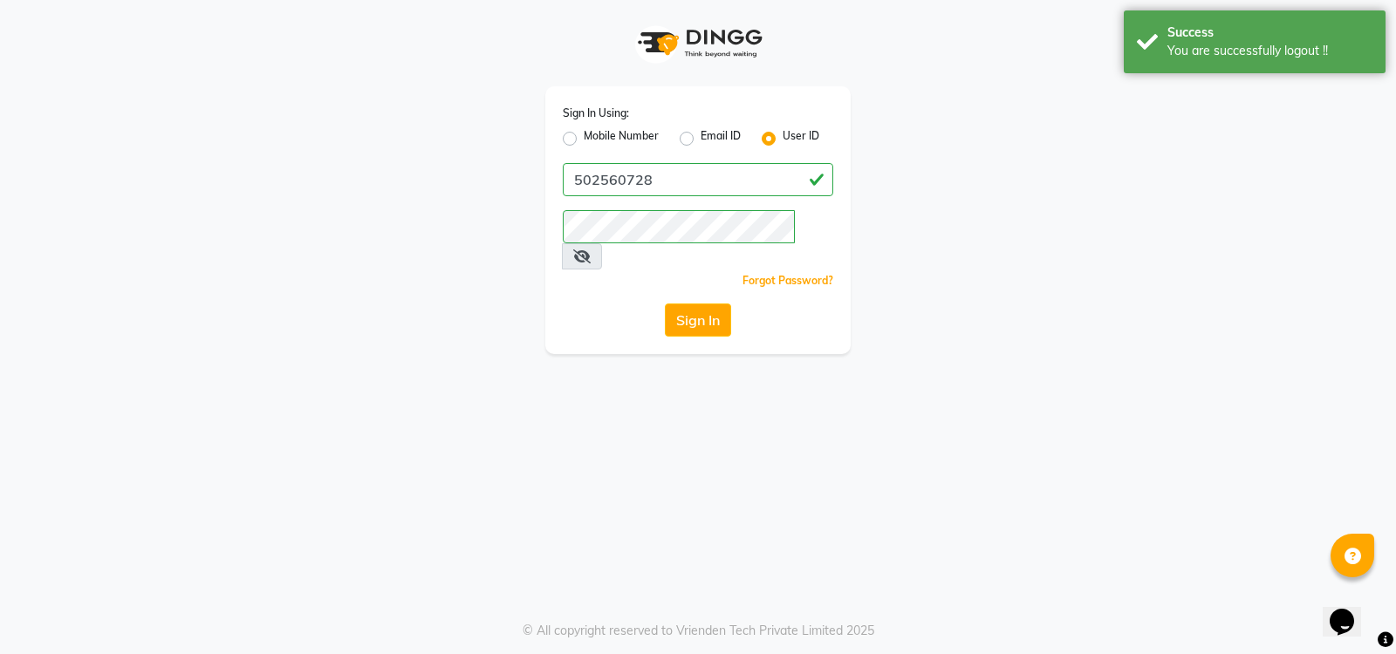
click at [583, 141] on label "Mobile Number" at bounding box center [620, 138] width 75 height 21
click at [583, 140] on input "Mobile Number" at bounding box center [588, 133] width 11 height 11
radio input "true"
radio input "false"
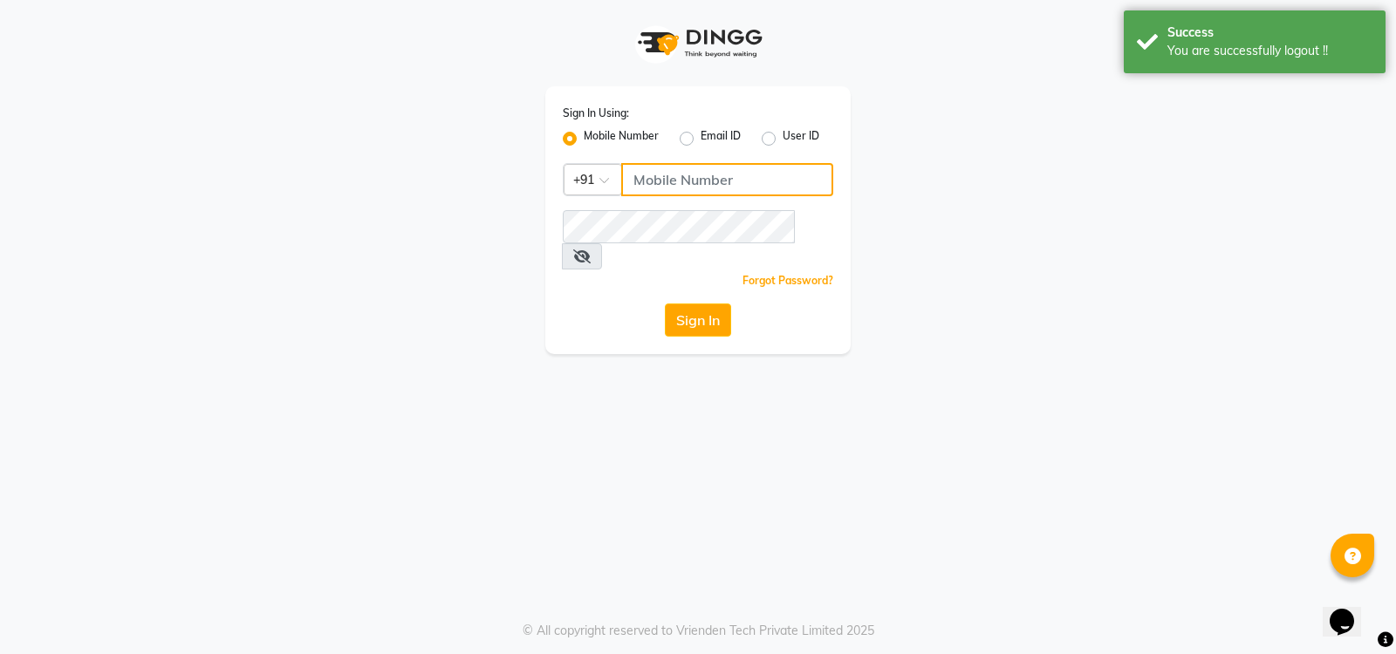
click at [667, 174] on input "Username" at bounding box center [727, 179] width 212 height 33
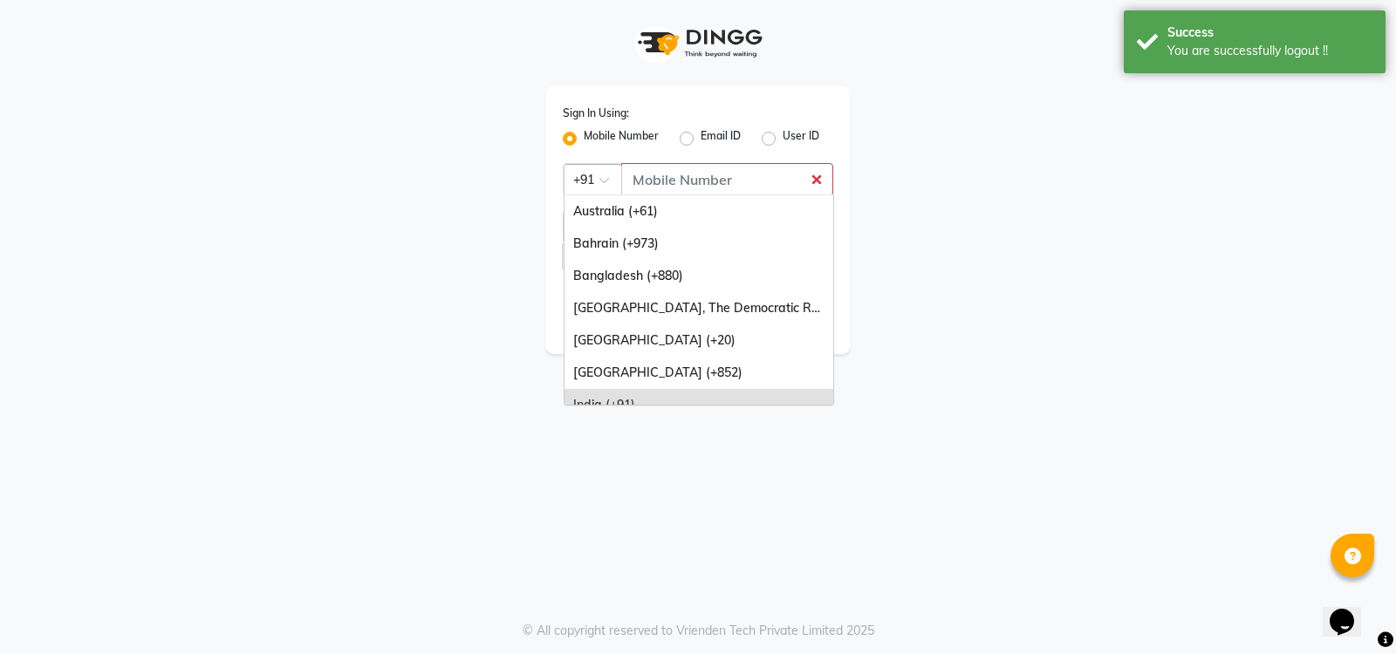
click at [593, 187] on div "× +91" at bounding box center [583, 180] width 21 height 18
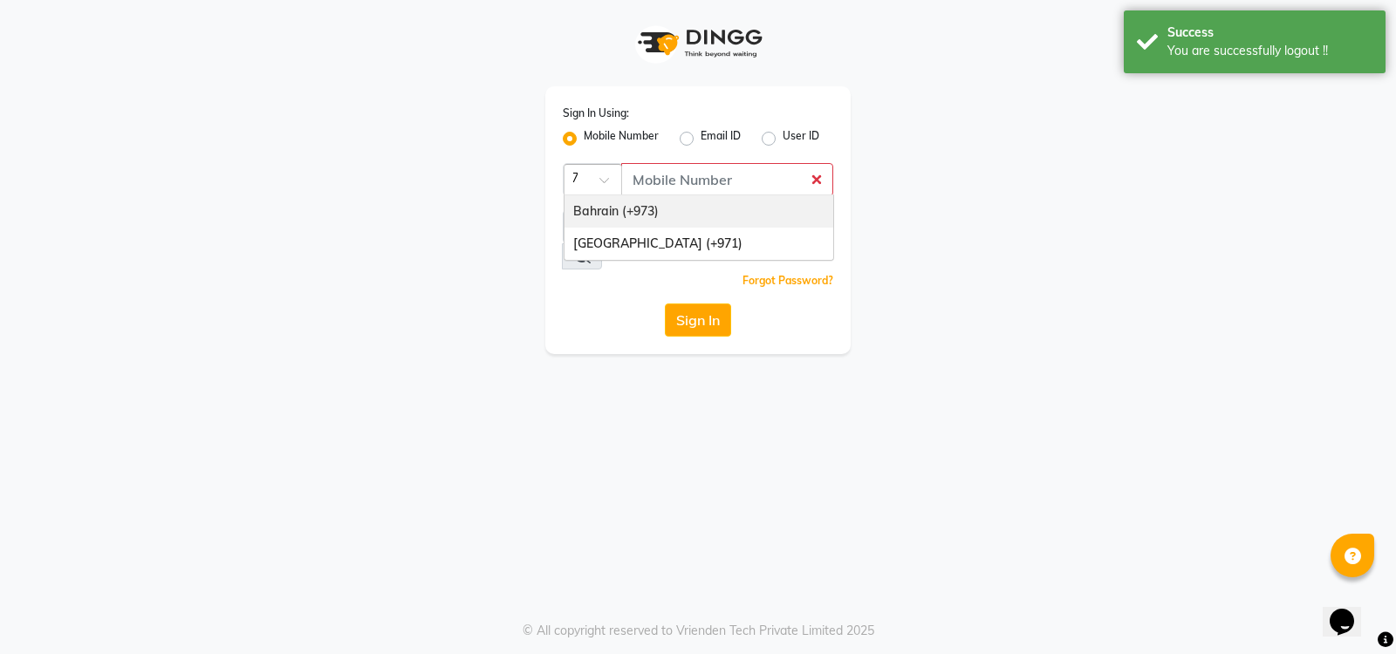
type input "971"
click at [618, 213] on div "[GEOGRAPHIC_DATA] (+971)" at bounding box center [698, 211] width 269 height 32
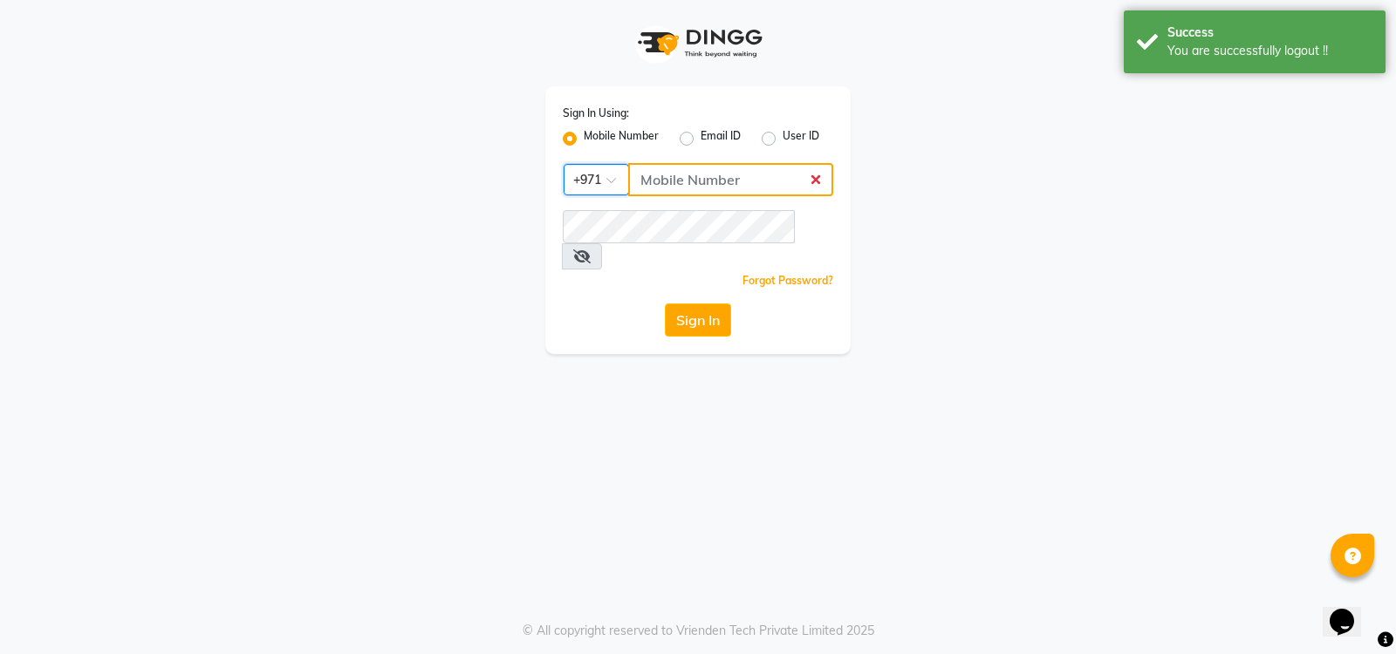
click at [658, 192] on input "Username" at bounding box center [730, 179] width 205 height 33
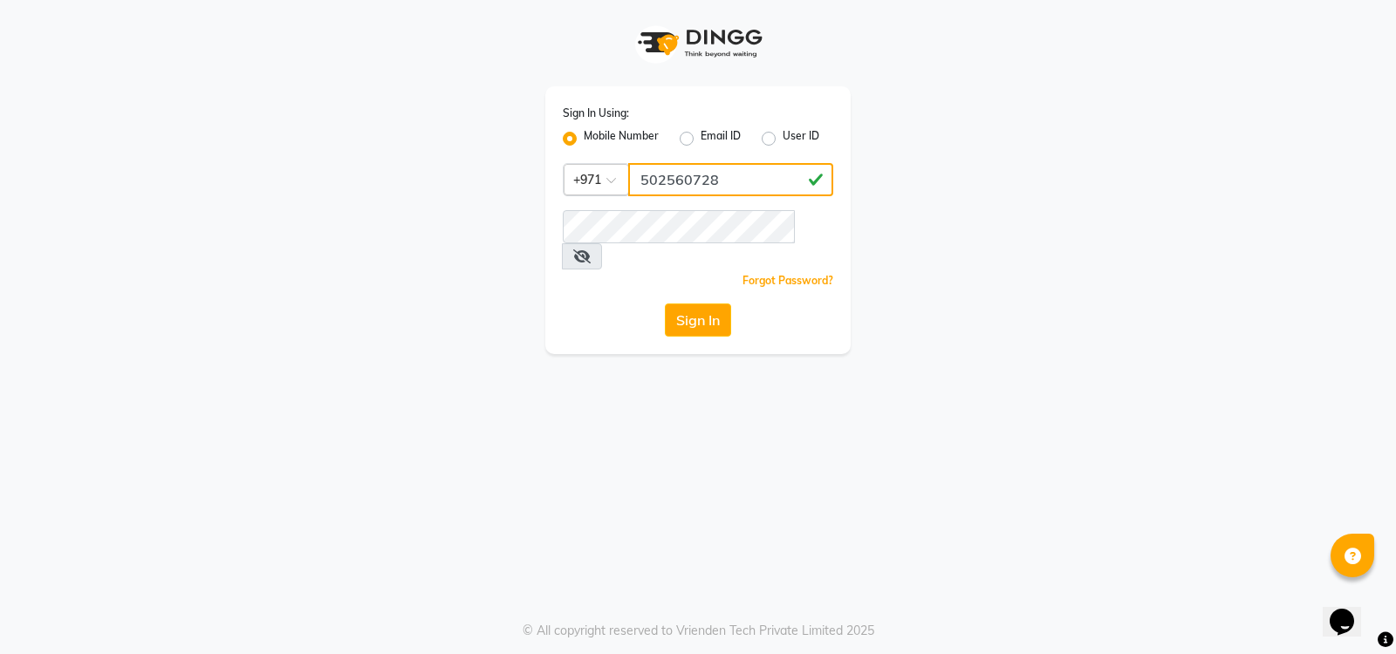
drag, startPoint x: 747, startPoint y: 168, endPoint x: 589, endPoint y: 172, distance: 157.9
click at [589, 172] on div "Country Code × [PHONE_NUMBER]" at bounding box center [698, 179] width 270 height 33
type input "502560728"
click at [611, 304] on div "Sign In" at bounding box center [698, 320] width 270 height 33
click at [679, 304] on button "Sign In" at bounding box center [698, 320] width 66 height 33
